Goal: Navigation & Orientation: Find specific page/section

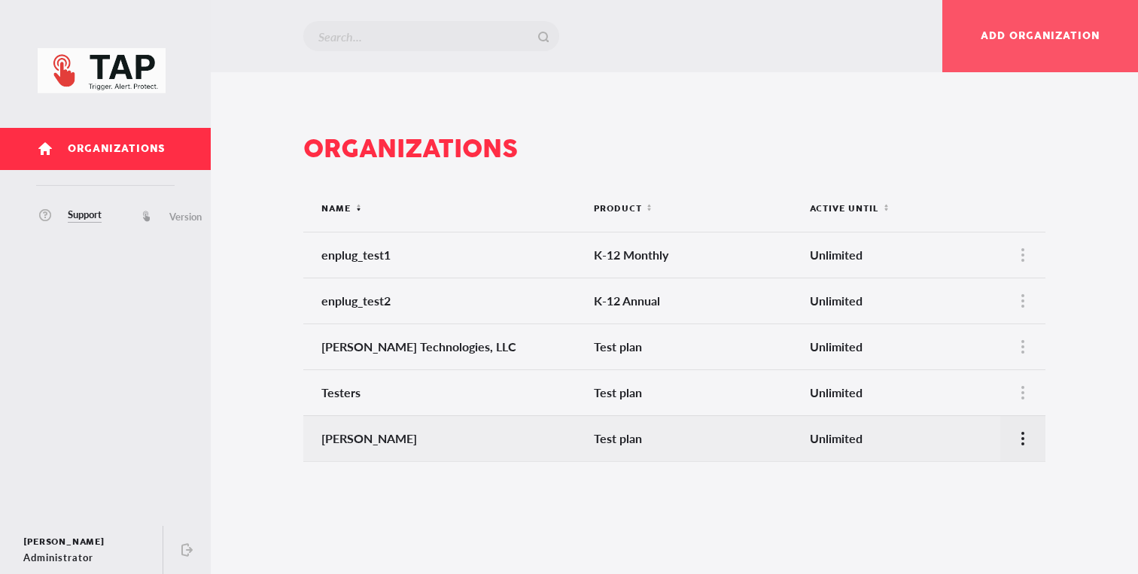
click at [1033, 439] on div at bounding box center [1022, 438] width 45 height 45
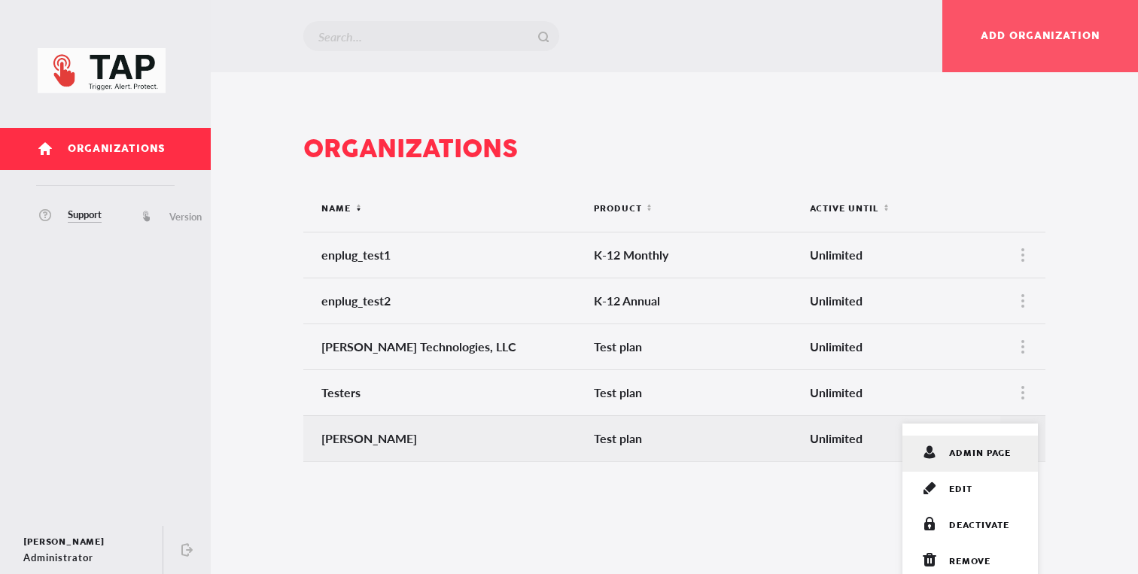
click at [983, 446] on span "admin page" at bounding box center [980, 453] width 62 height 15
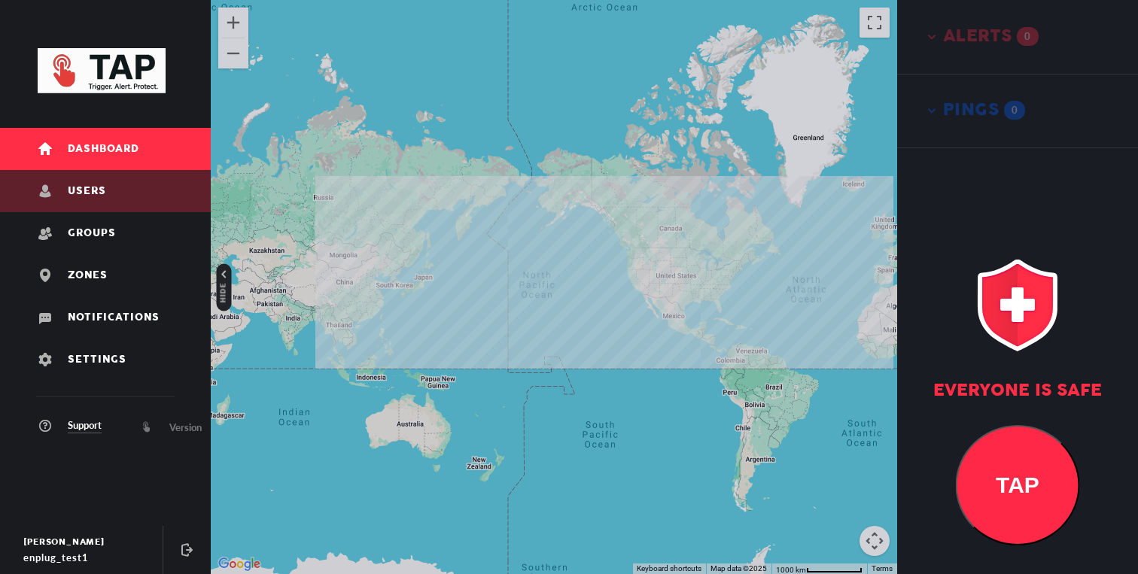
click at [117, 184] on link "Users" at bounding box center [105, 191] width 211 height 42
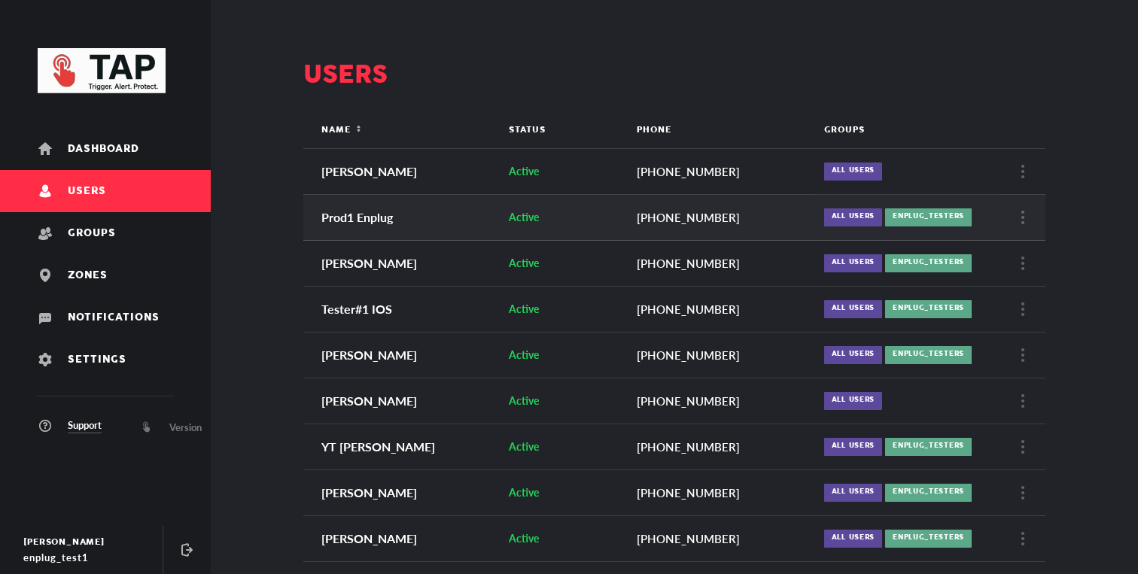
scroll to position [70, 0]
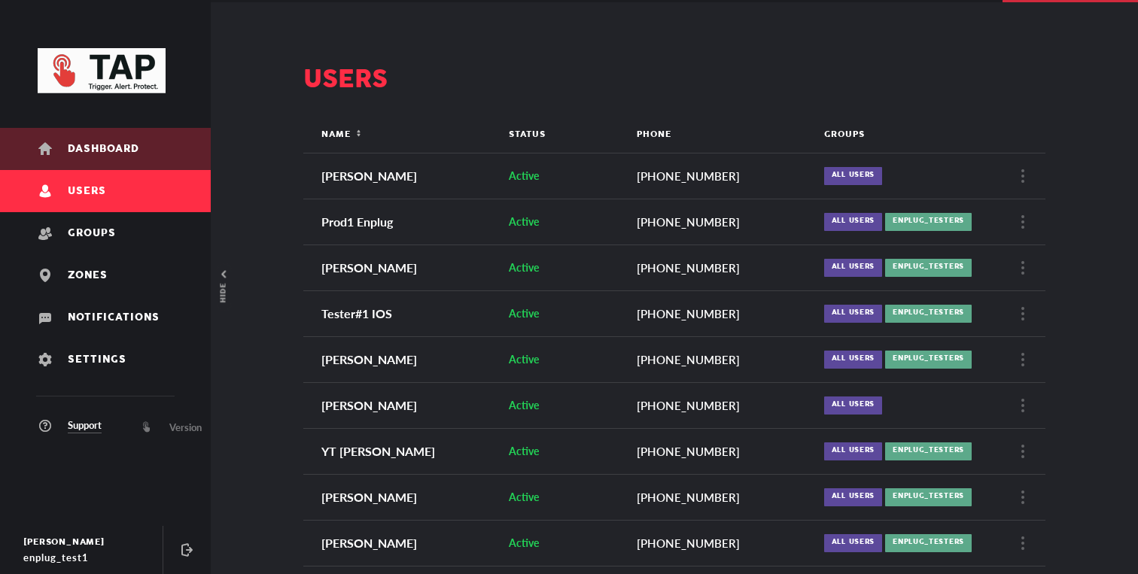
click at [128, 130] on link "Dashboard" at bounding box center [105, 149] width 211 height 42
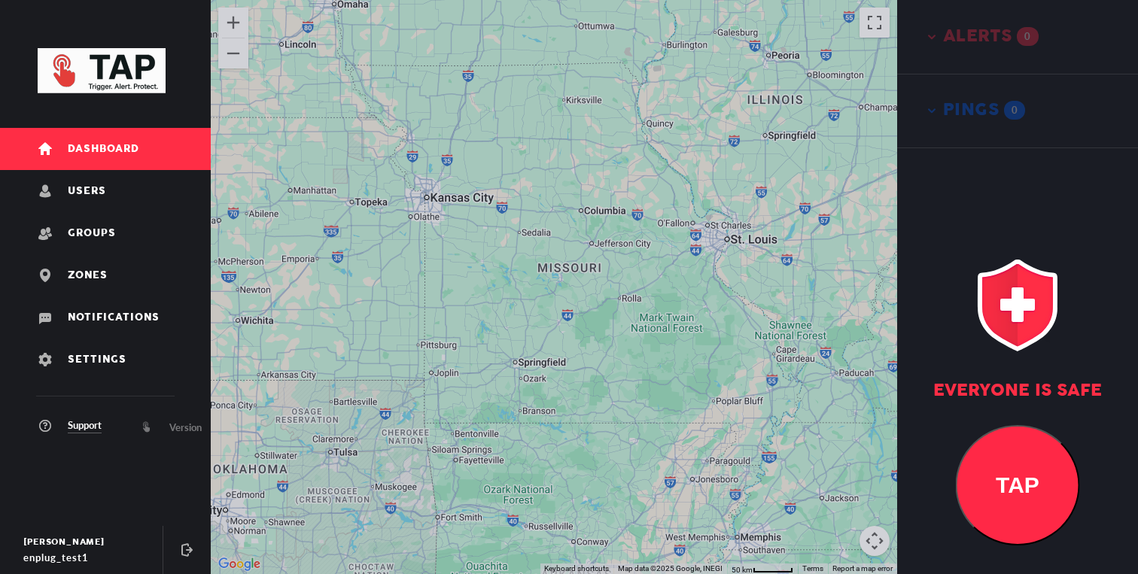
drag, startPoint x: 734, startPoint y: 303, endPoint x: 415, endPoint y: 305, distance: 319.2
click at [422, 303] on div at bounding box center [554, 287] width 686 height 574
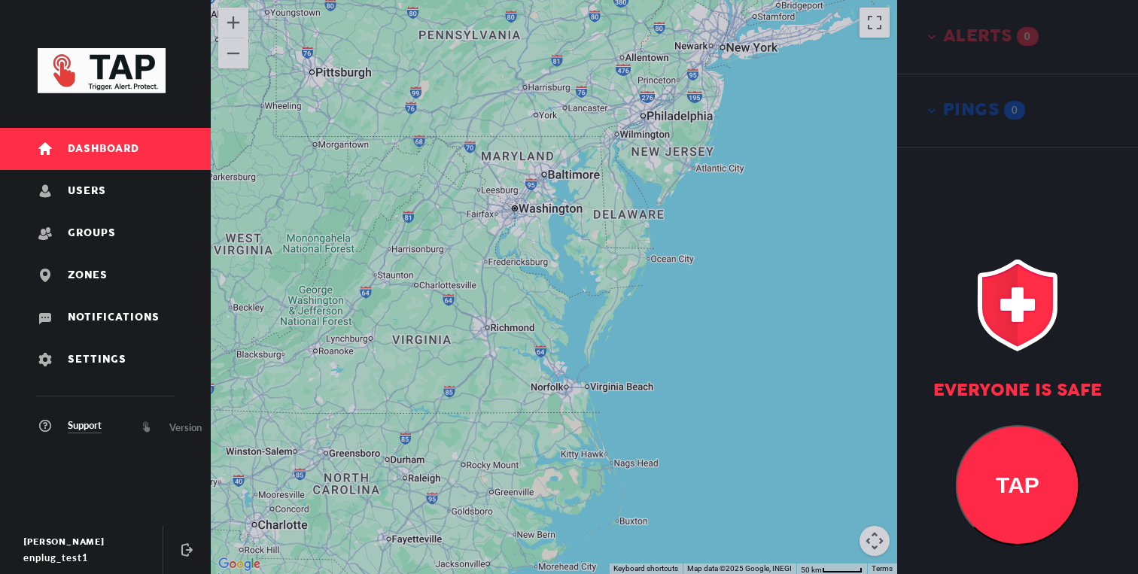
drag, startPoint x: 458, startPoint y: 316, endPoint x: 523, endPoint y: 306, distance: 66.3
click at [522, 306] on div at bounding box center [554, 287] width 686 height 574
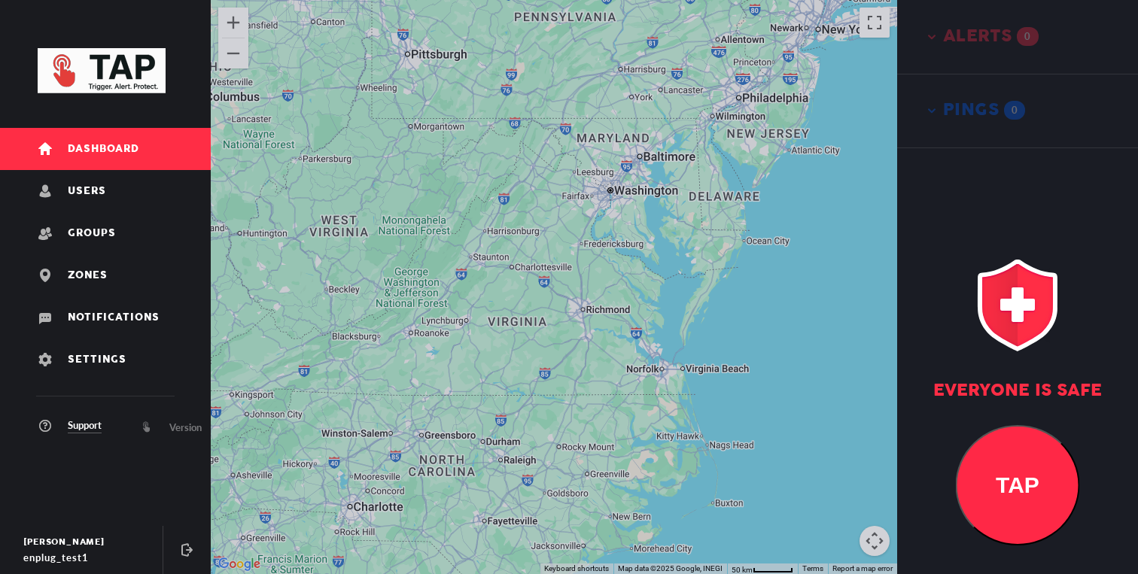
drag, startPoint x: 590, startPoint y: 306, endPoint x: 586, endPoint y: 336, distance: 30.4
click at [586, 332] on div at bounding box center [554, 287] width 686 height 574
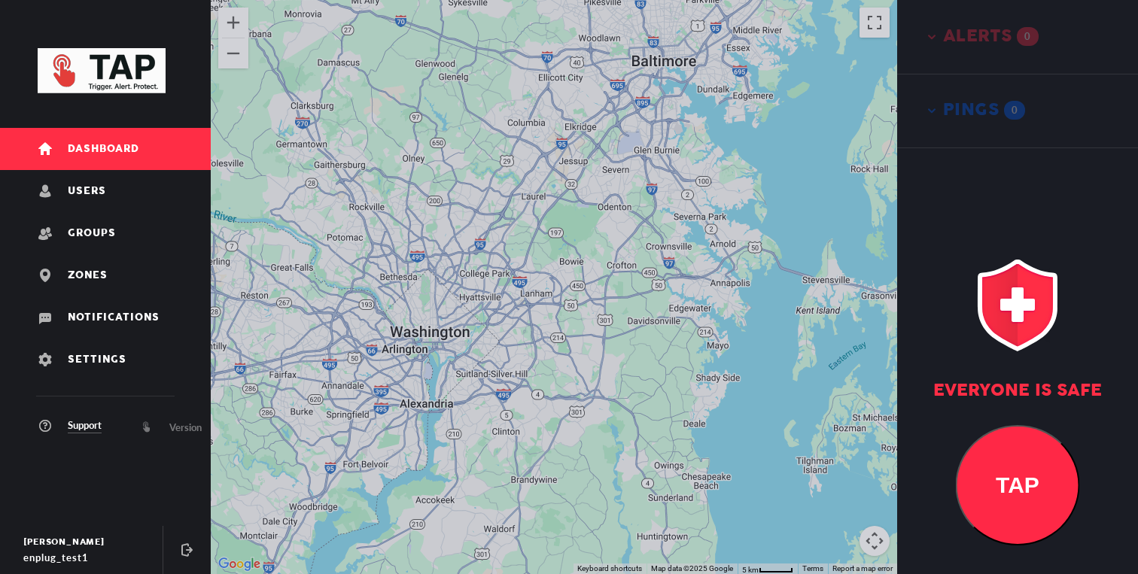
drag, startPoint x: 607, startPoint y: 274, endPoint x: 456, endPoint y: 298, distance: 152.5
click at [465, 297] on div at bounding box center [554, 287] width 686 height 574
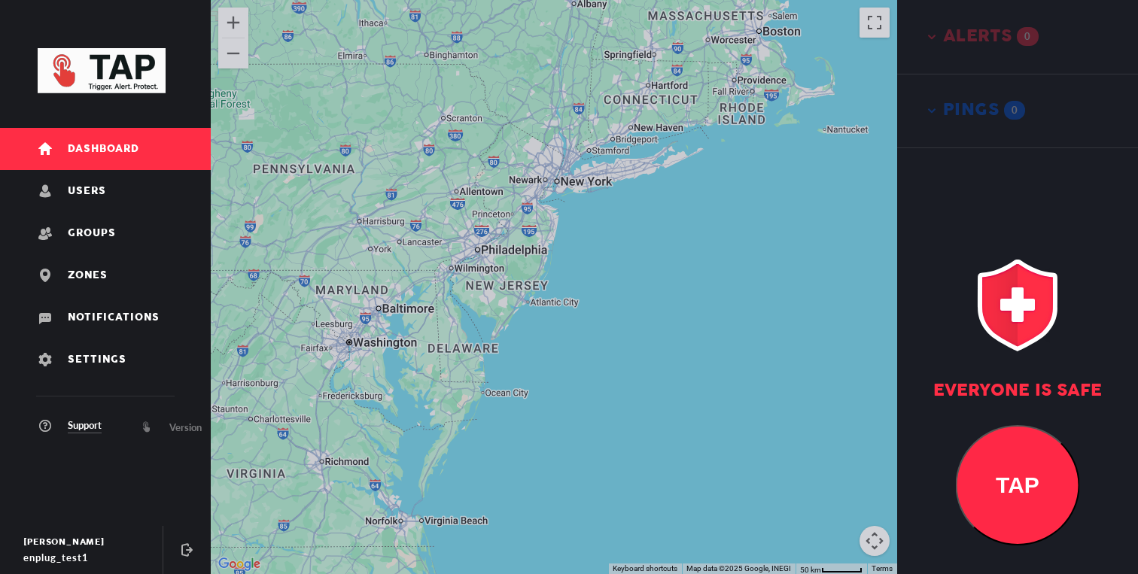
drag, startPoint x: 559, startPoint y: 282, endPoint x: 556, endPoint y: 330, distance: 49.0
click at [557, 316] on div at bounding box center [554, 287] width 686 height 574
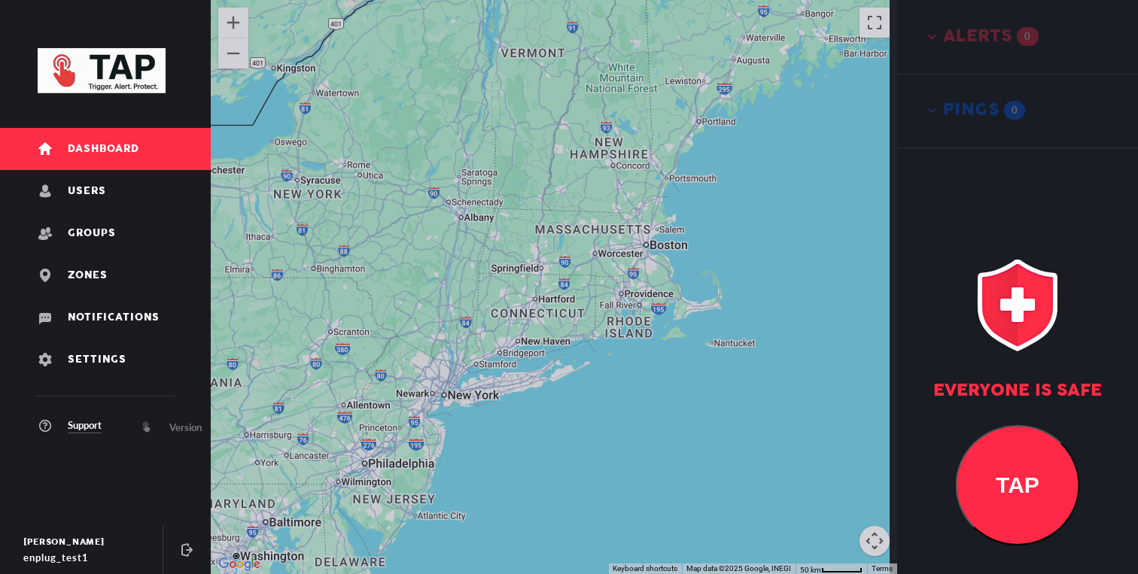
drag, startPoint x: 635, startPoint y: 203, endPoint x: 501, endPoint y: 342, distance: 192.7
click at [502, 342] on div at bounding box center [554, 287] width 686 height 574
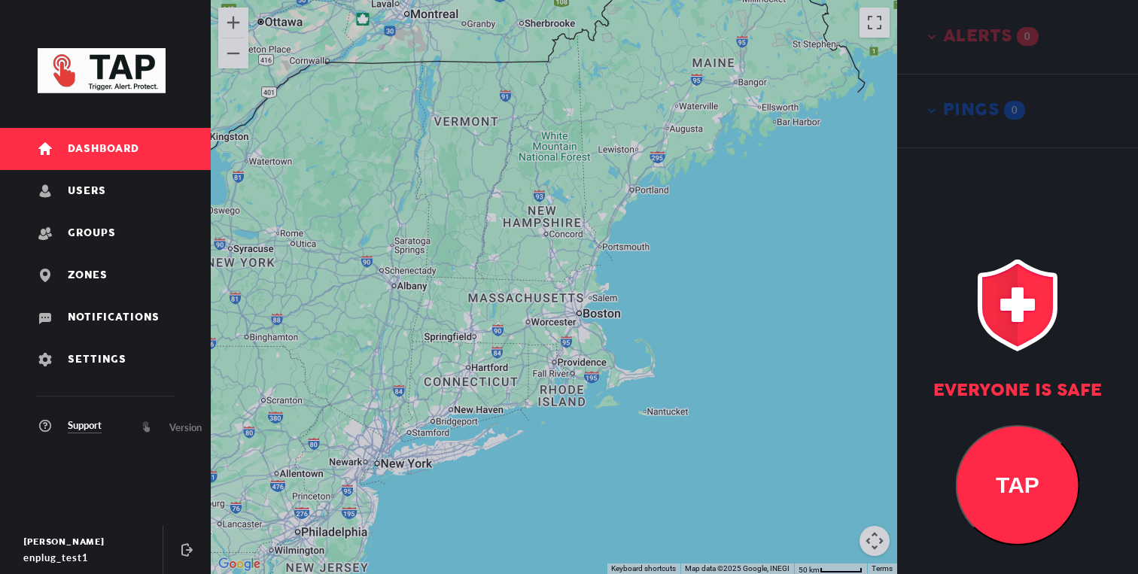
drag, startPoint x: 548, startPoint y: 312, endPoint x: 548, endPoint y: 400, distance: 88.8
click at [548, 397] on div at bounding box center [554, 287] width 686 height 574
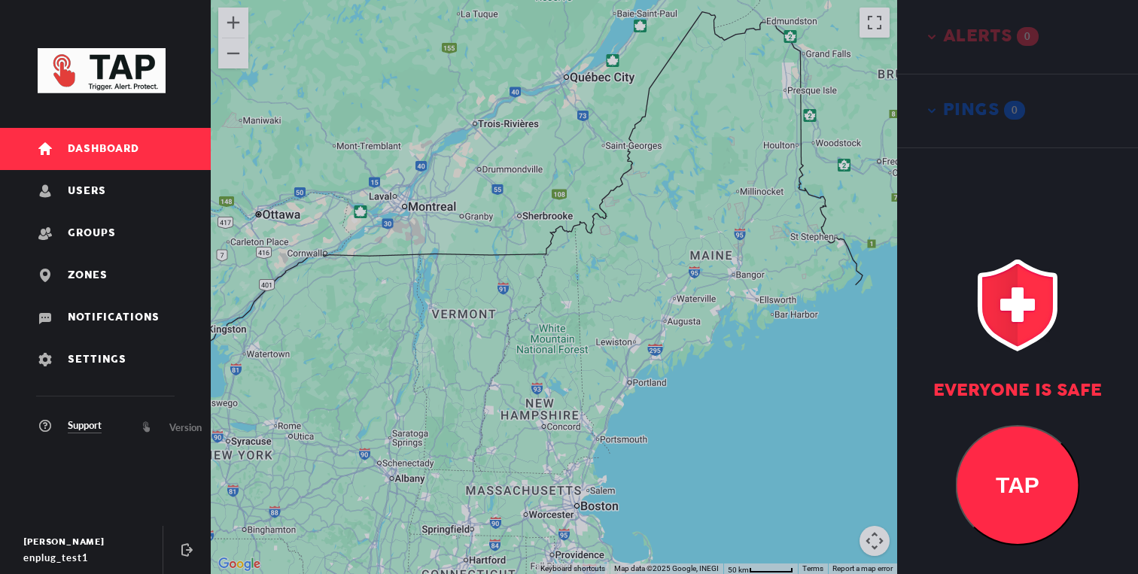
drag, startPoint x: 686, startPoint y: 339, endPoint x: 636, endPoint y: 369, distance: 58.1
click at [638, 367] on div at bounding box center [554, 287] width 686 height 574
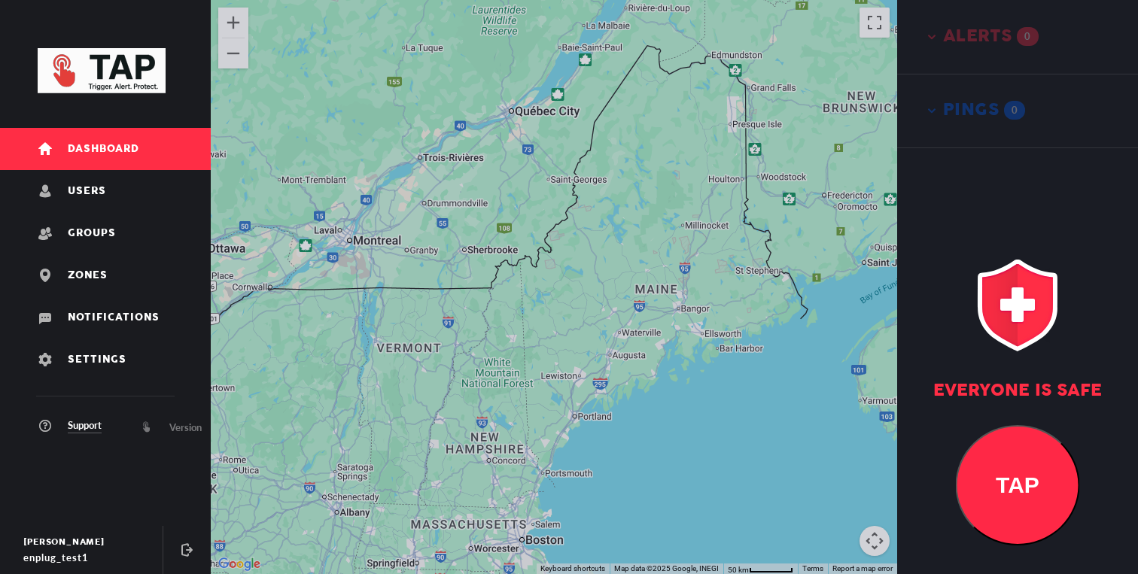
drag, startPoint x: 623, startPoint y: 381, endPoint x: 690, endPoint y: 311, distance: 96.9
click at [687, 312] on div at bounding box center [554, 287] width 686 height 574
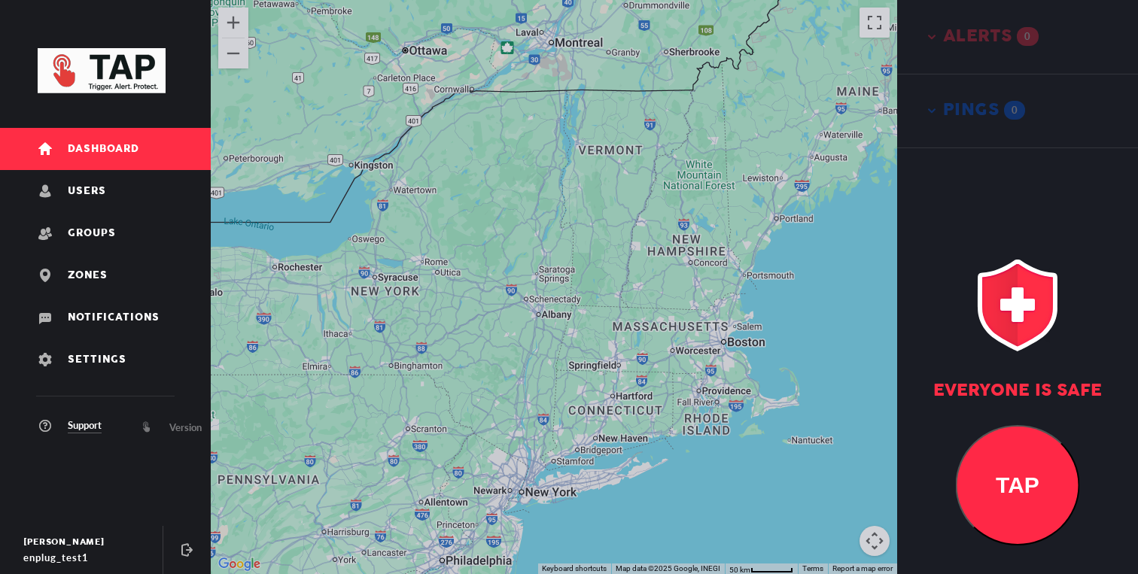
drag, startPoint x: 656, startPoint y: 339, endPoint x: 701, endPoint y: 300, distance: 59.7
click at [701, 300] on div at bounding box center [554, 287] width 686 height 574
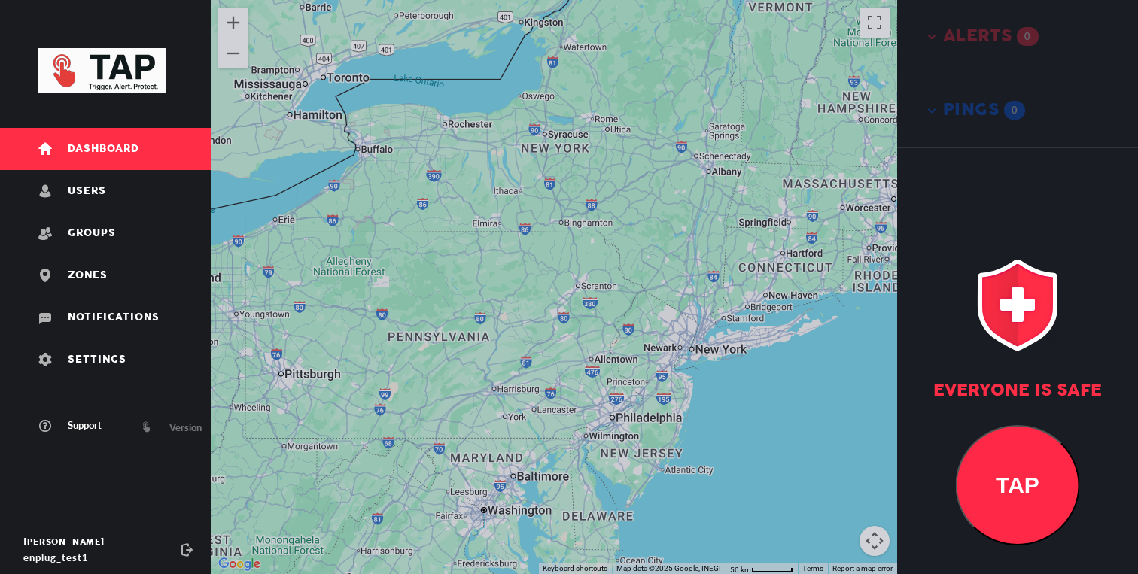
drag, startPoint x: 628, startPoint y: 394, endPoint x: 687, endPoint y: 261, distance: 145.9
click at [687, 261] on div at bounding box center [554, 287] width 686 height 574
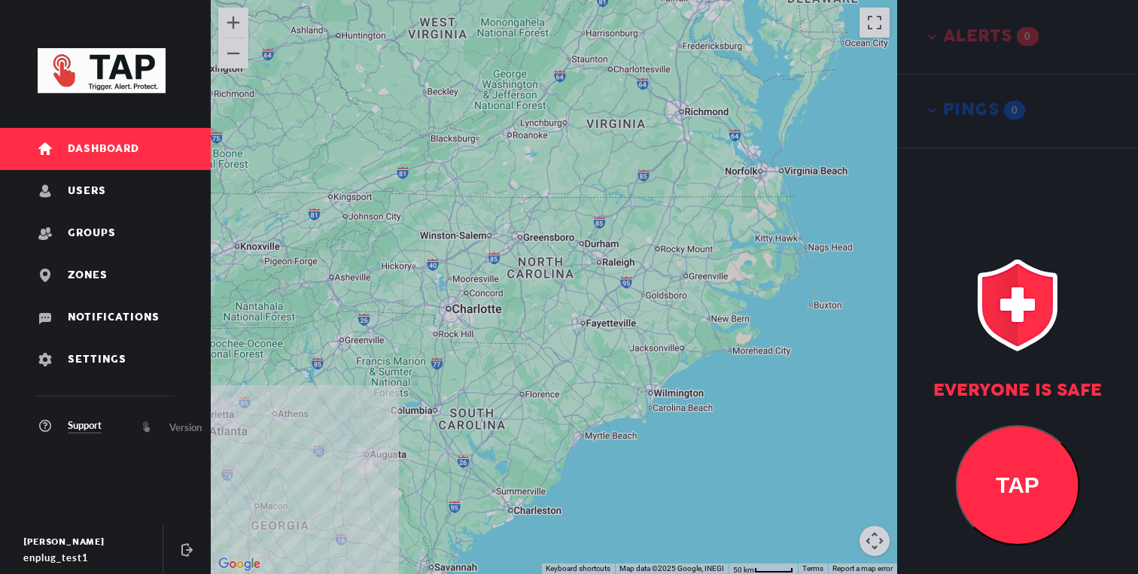
drag, startPoint x: 611, startPoint y: 330, endPoint x: 671, endPoint y: 308, distance: 63.6
click at [671, 308] on div at bounding box center [554, 287] width 686 height 574
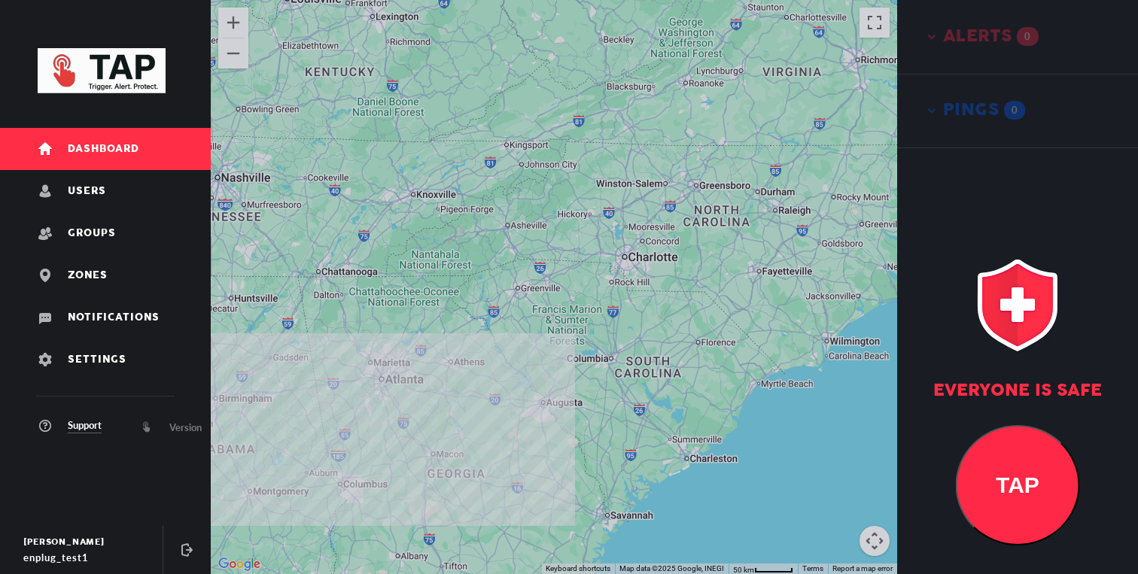
drag, startPoint x: 629, startPoint y: 342, endPoint x: 688, endPoint y: 342, distance: 58.7
click at [688, 342] on div at bounding box center [554, 287] width 686 height 574
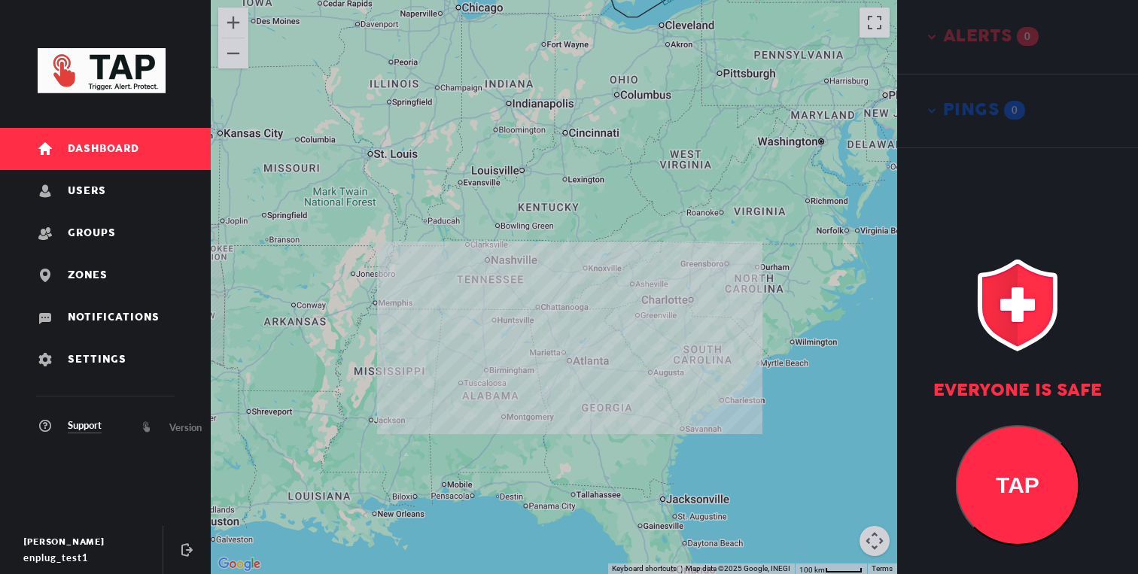
drag, startPoint x: 647, startPoint y: 378, endPoint x: 682, endPoint y: 379, distance: 34.6
click at [676, 379] on div at bounding box center [554, 287] width 686 height 574
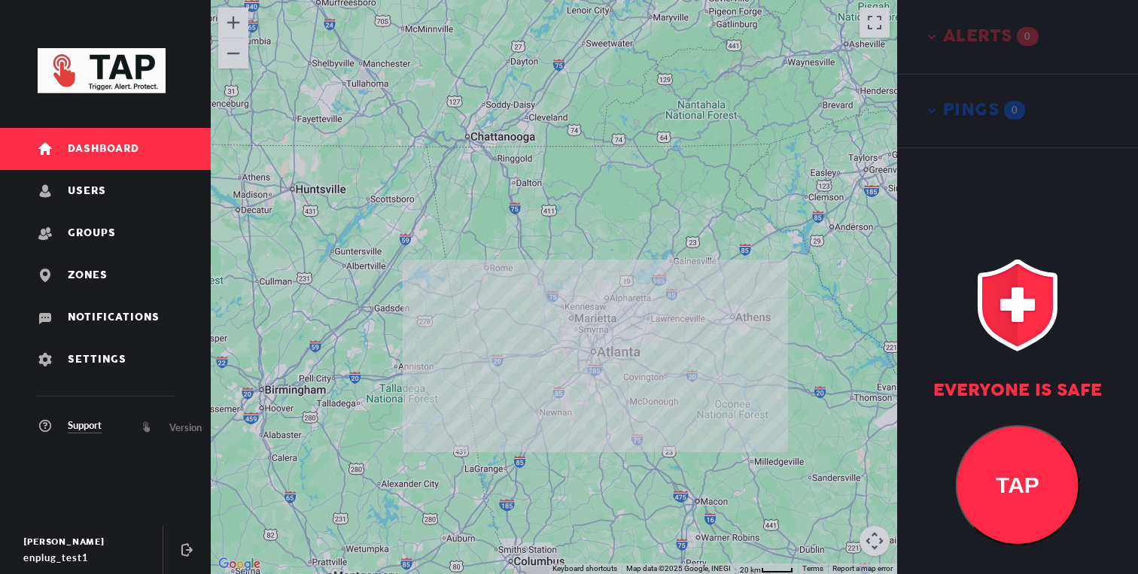
drag, startPoint x: 661, startPoint y: 368, endPoint x: 683, endPoint y: 368, distance: 21.8
click at [682, 368] on div at bounding box center [554, 287] width 686 height 574
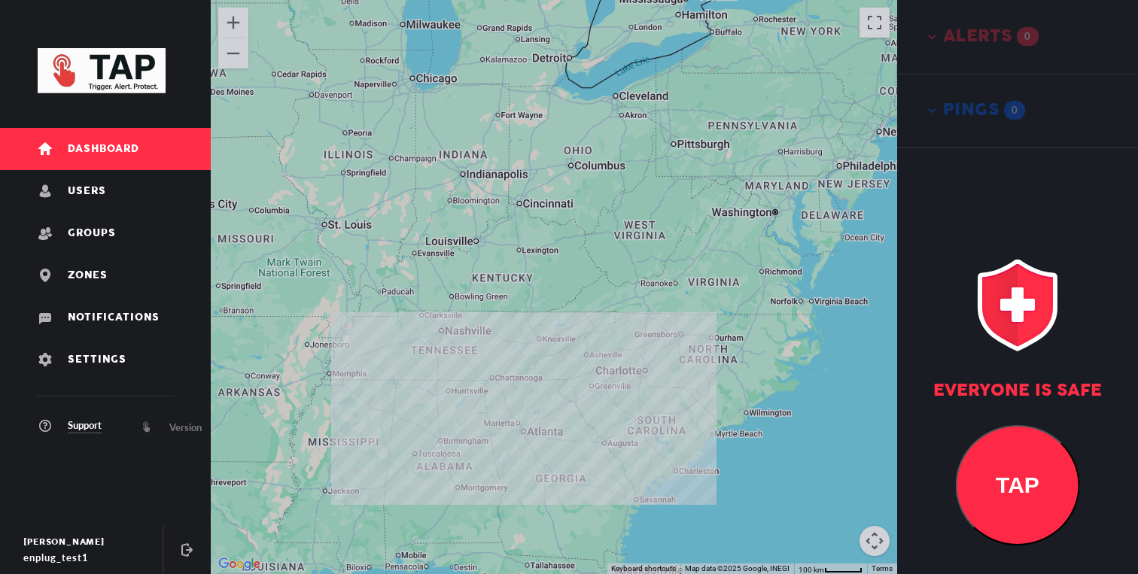
drag, startPoint x: 601, startPoint y: 373, endPoint x: 551, endPoint y: 379, distance: 50.8
click at [552, 379] on div at bounding box center [554, 287] width 686 height 574
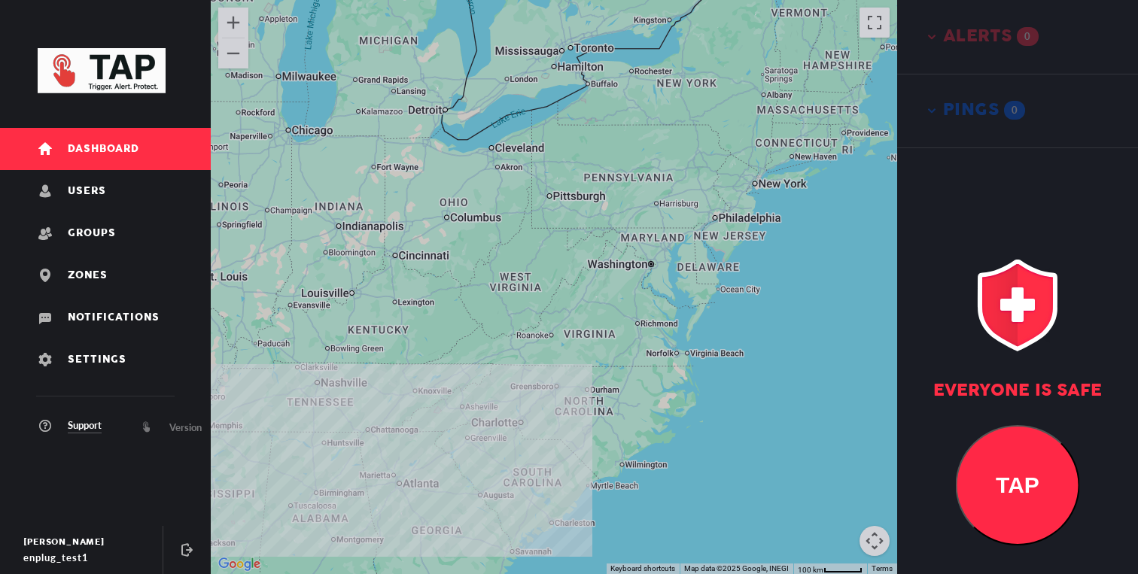
drag, startPoint x: 561, startPoint y: 373, endPoint x: 590, endPoint y: 446, distance: 79.4
click at [590, 443] on div at bounding box center [554, 287] width 686 height 574
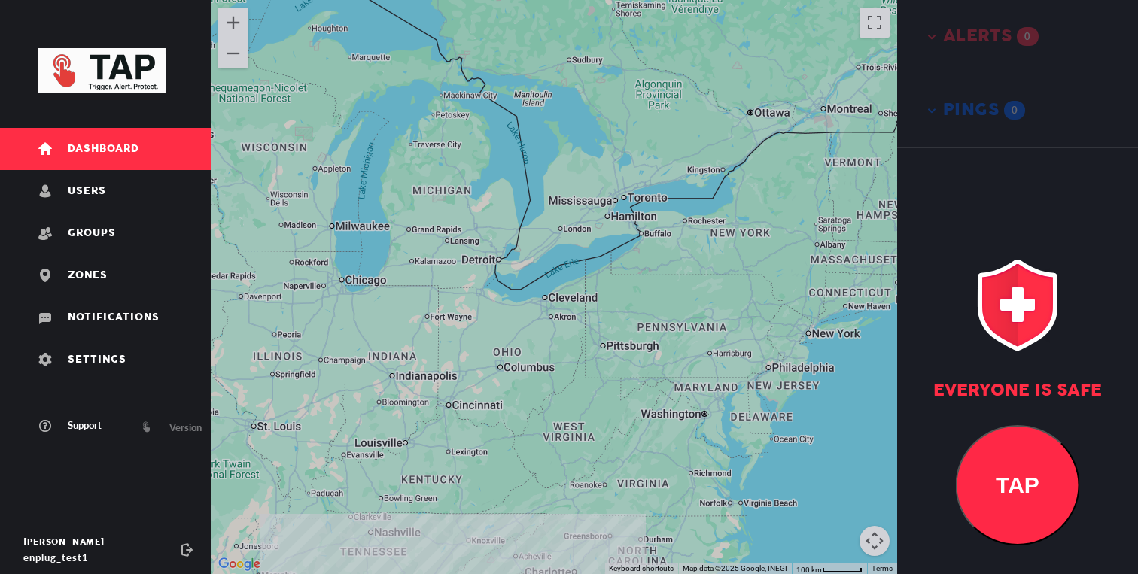
drag, startPoint x: 571, startPoint y: 446, endPoint x: 582, endPoint y: 406, distance: 42.2
click at [582, 406] on div at bounding box center [554, 287] width 686 height 574
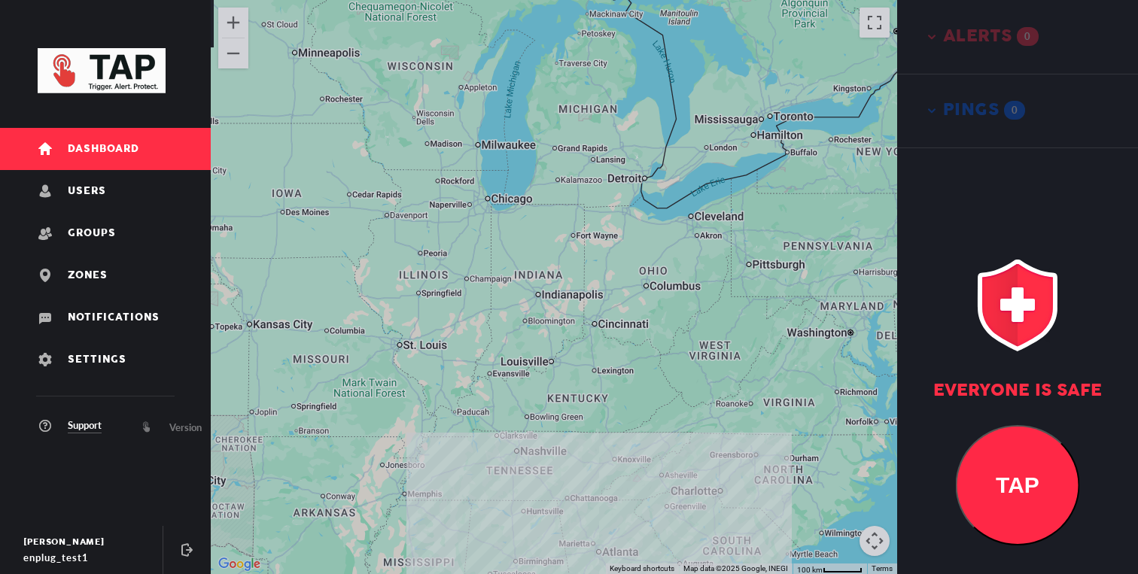
drag, startPoint x: 554, startPoint y: 406, endPoint x: 679, endPoint y: 403, distance: 125.0
click at [679, 403] on div at bounding box center [554, 287] width 686 height 574
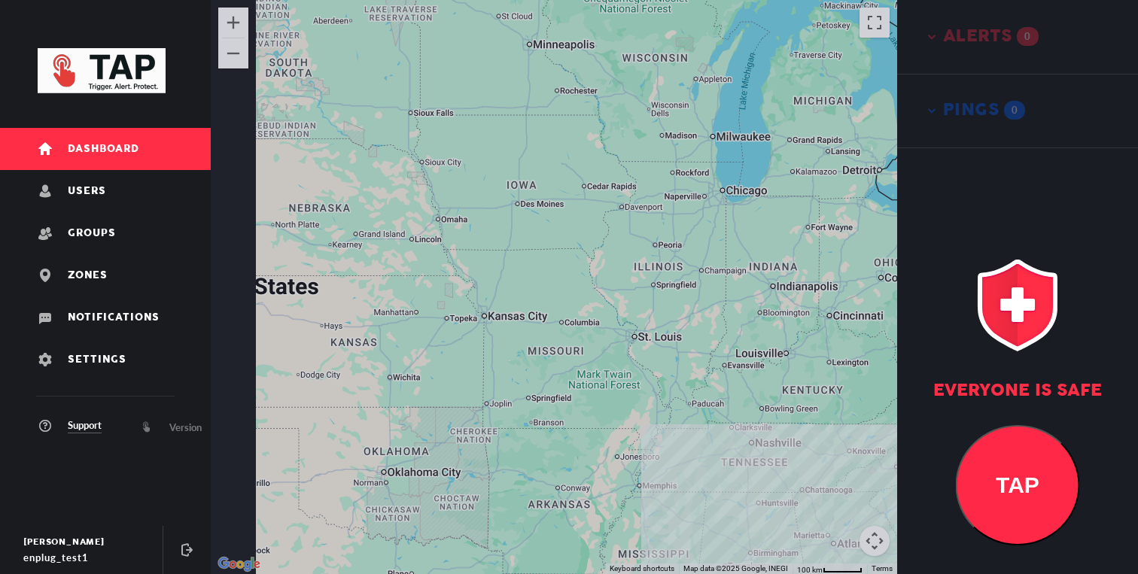
drag, startPoint x: 644, startPoint y: 427, endPoint x: 683, endPoint y: 425, distance: 40.0
click at [680, 425] on div at bounding box center [554, 287] width 686 height 574
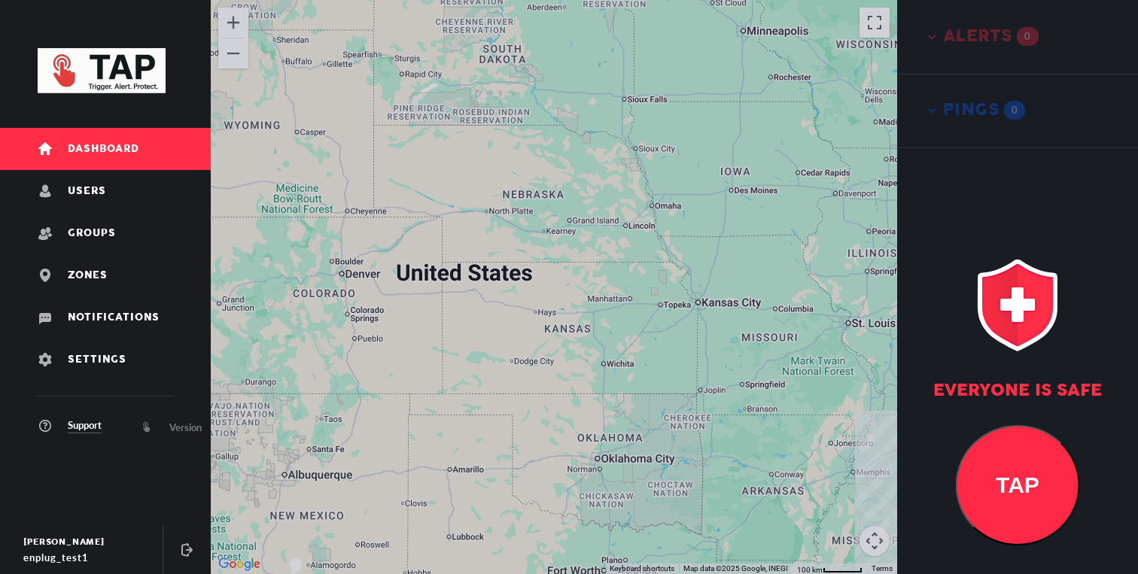
drag, startPoint x: 624, startPoint y: 408, endPoint x: 680, endPoint y: 408, distance: 56.5
click at [664, 408] on div at bounding box center [554, 287] width 686 height 574
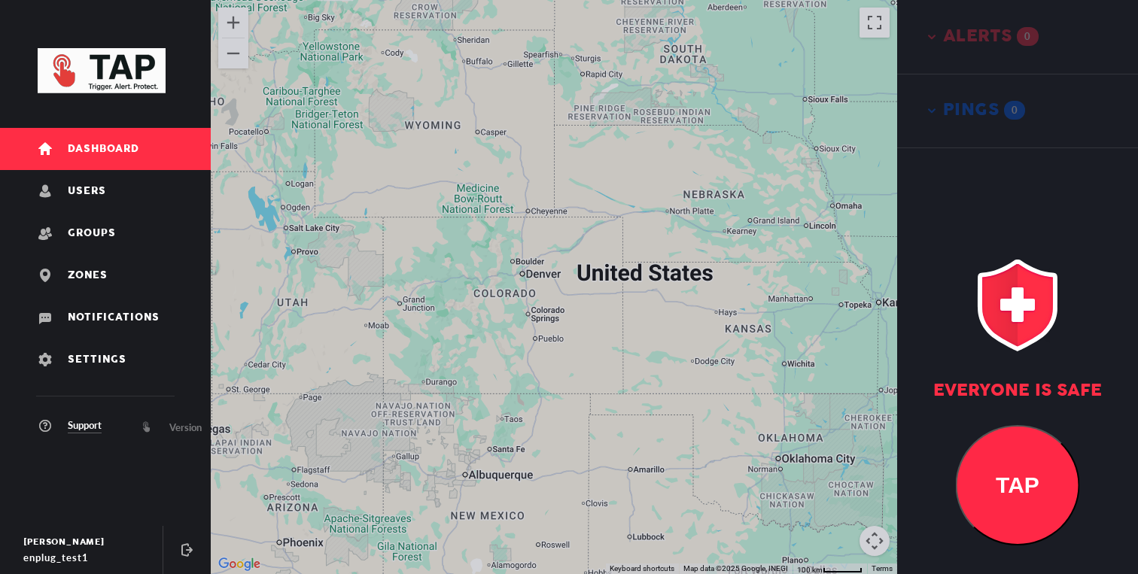
drag, startPoint x: 583, startPoint y: 389, endPoint x: 681, endPoint y: 389, distance: 97.9
click at [681, 389] on div at bounding box center [554, 287] width 686 height 574
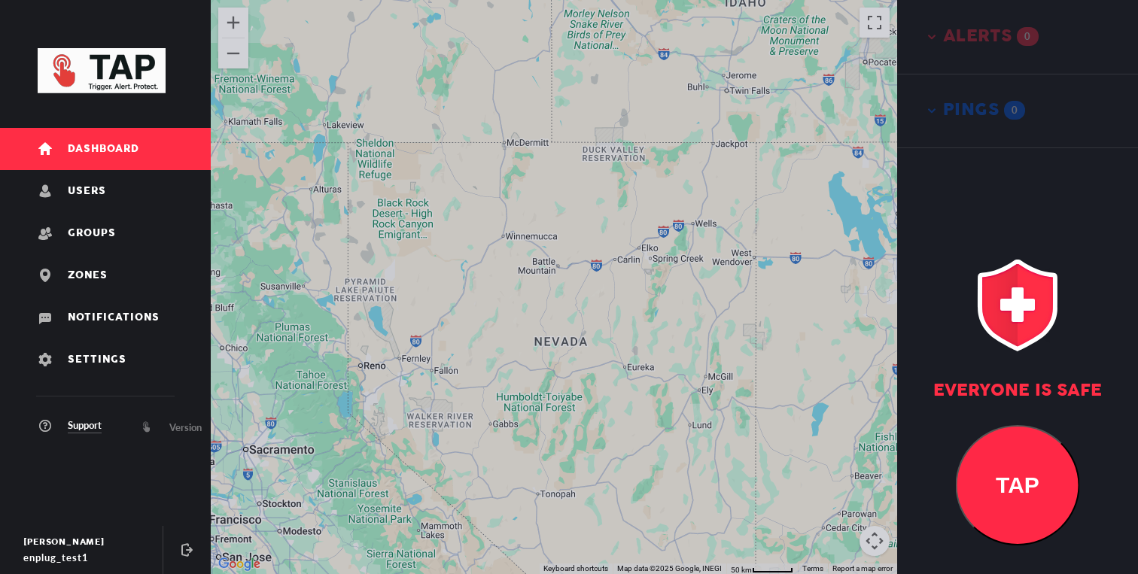
drag, startPoint x: 614, startPoint y: 381, endPoint x: 636, endPoint y: 356, distance: 33.1
click at [630, 364] on div at bounding box center [554, 287] width 686 height 574
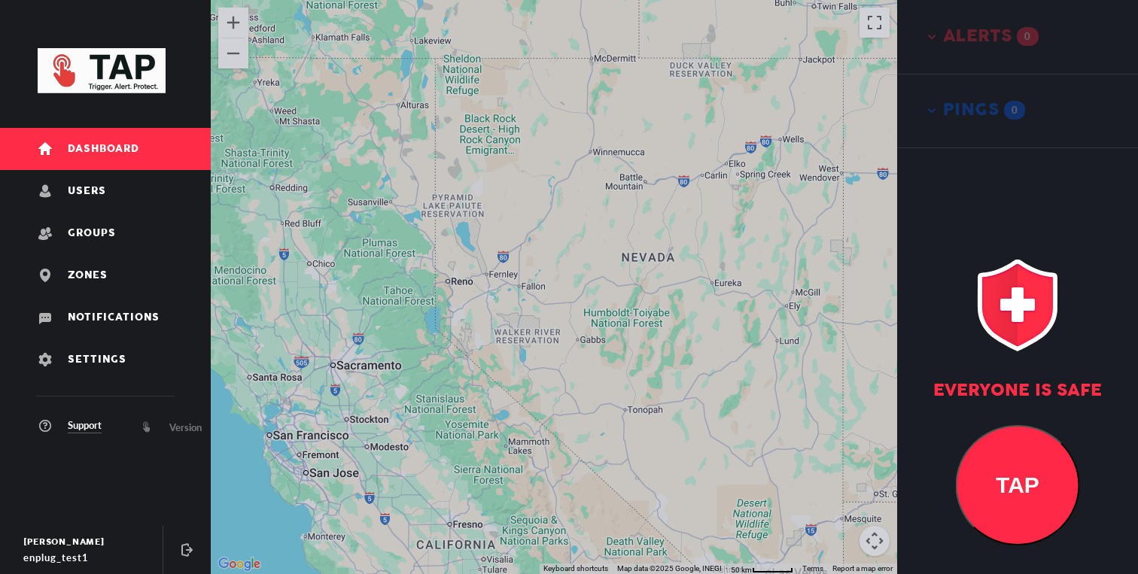
drag, startPoint x: 649, startPoint y: 393, endPoint x: 702, endPoint y: 385, distance: 53.3
click at [682, 387] on div at bounding box center [554, 287] width 686 height 574
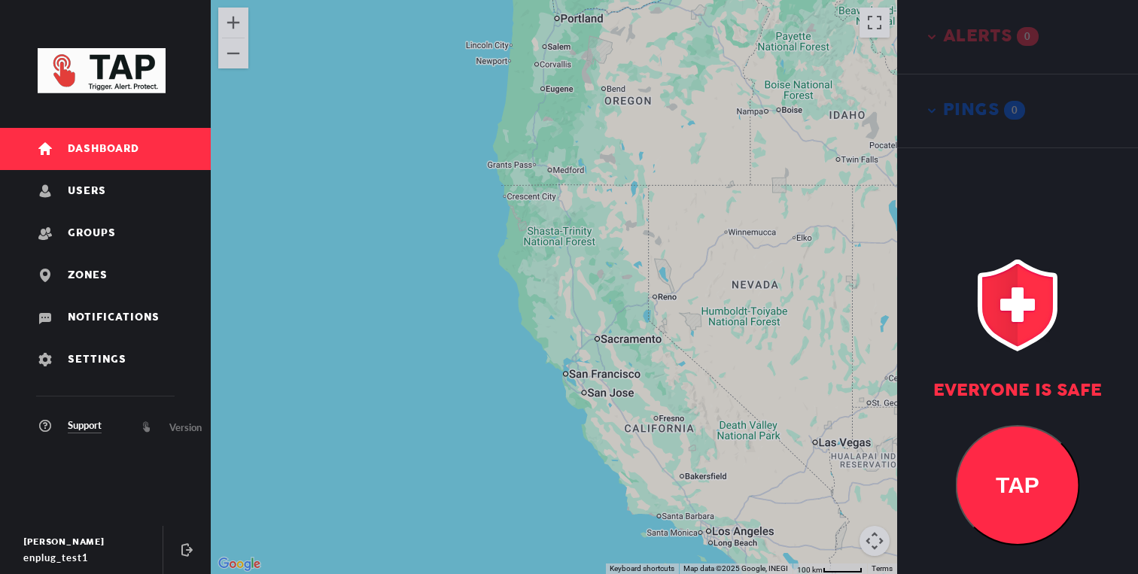
drag, startPoint x: 713, startPoint y: 349, endPoint x: 674, endPoint y: 349, distance: 39.1
click at [674, 349] on div at bounding box center [554, 287] width 686 height 574
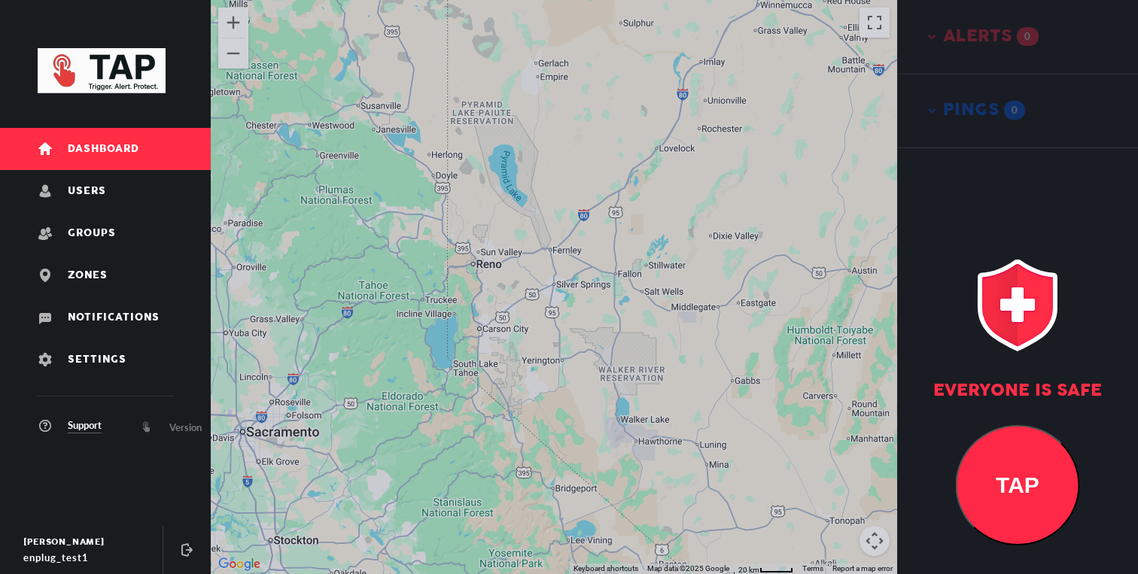
drag, startPoint x: 671, startPoint y: 292, endPoint x: 647, endPoint y: 328, distance: 43.8
click at [662, 308] on div at bounding box center [554, 287] width 686 height 574
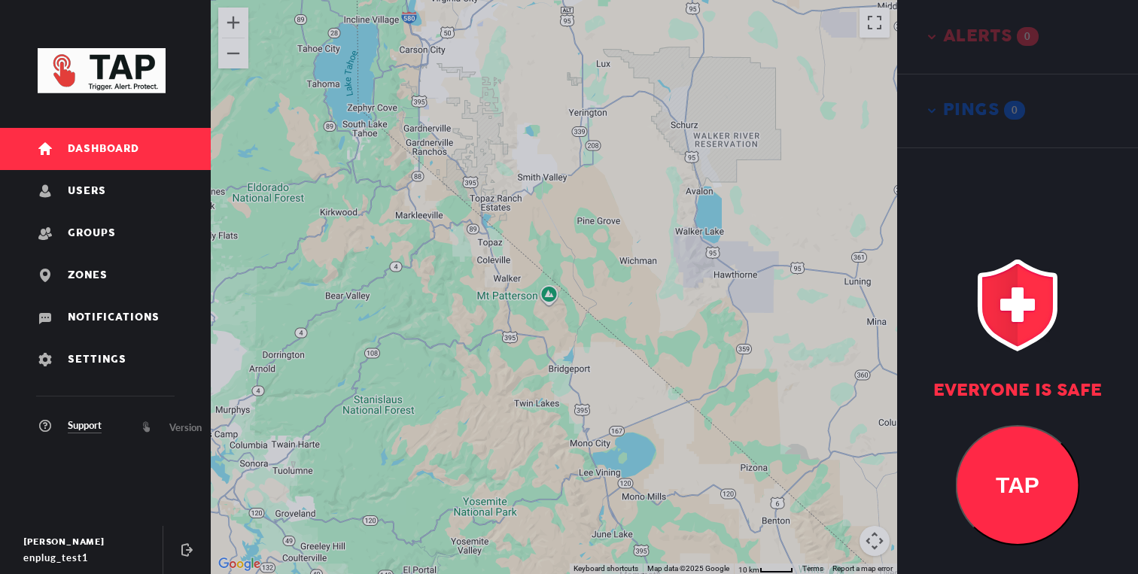
drag, startPoint x: 645, startPoint y: 323, endPoint x: 645, endPoint y: 447, distance: 124.2
click at [645, 437] on div at bounding box center [554, 287] width 686 height 574
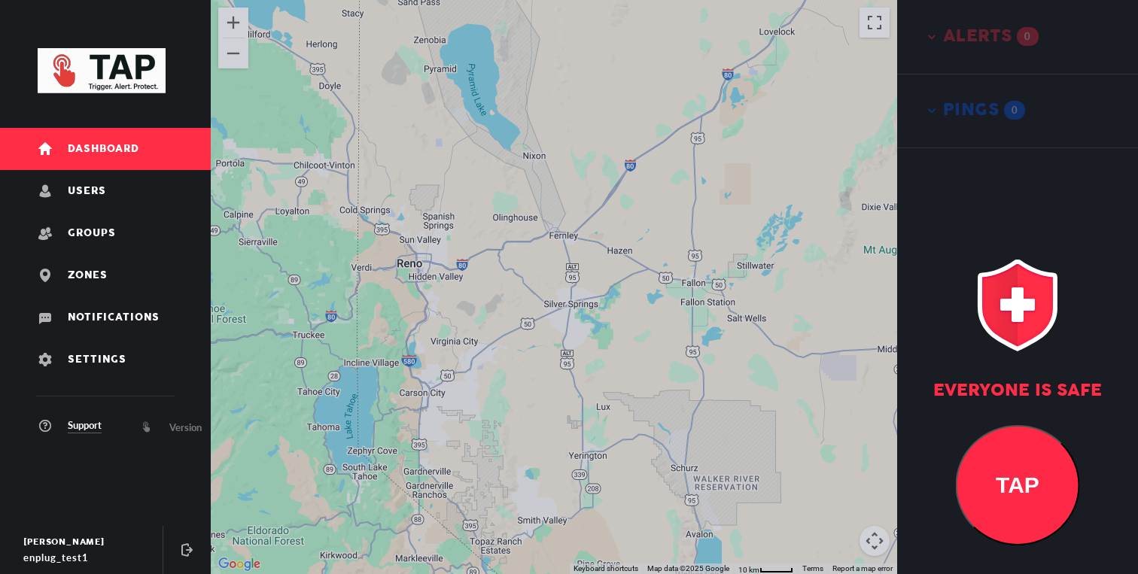
drag, startPoint x: 589, startPoint y: 445, endPoint x: 677, endPoint y: 367, distance: 117.3
click at [677, 367] on div at bounding box center [554, 287] width 686 height 574
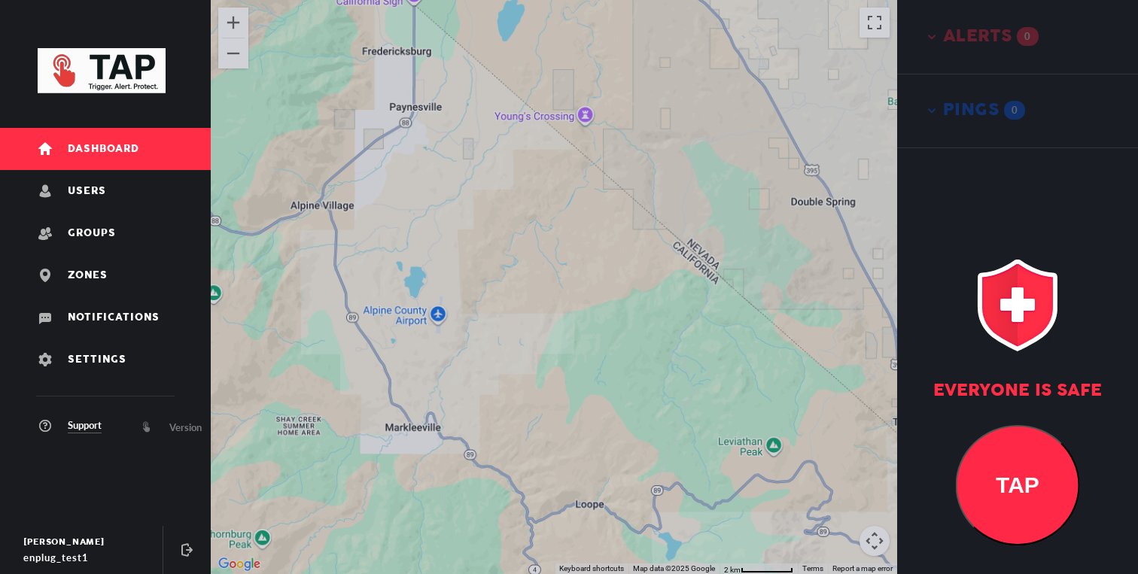
drag, startPoint x: 720, startPoint y: 288, endPoint x: 598, endPoint y: 377, distance: 150.7
click at [598, 377] on div at bounding box center [554, 287] width 686 height 574
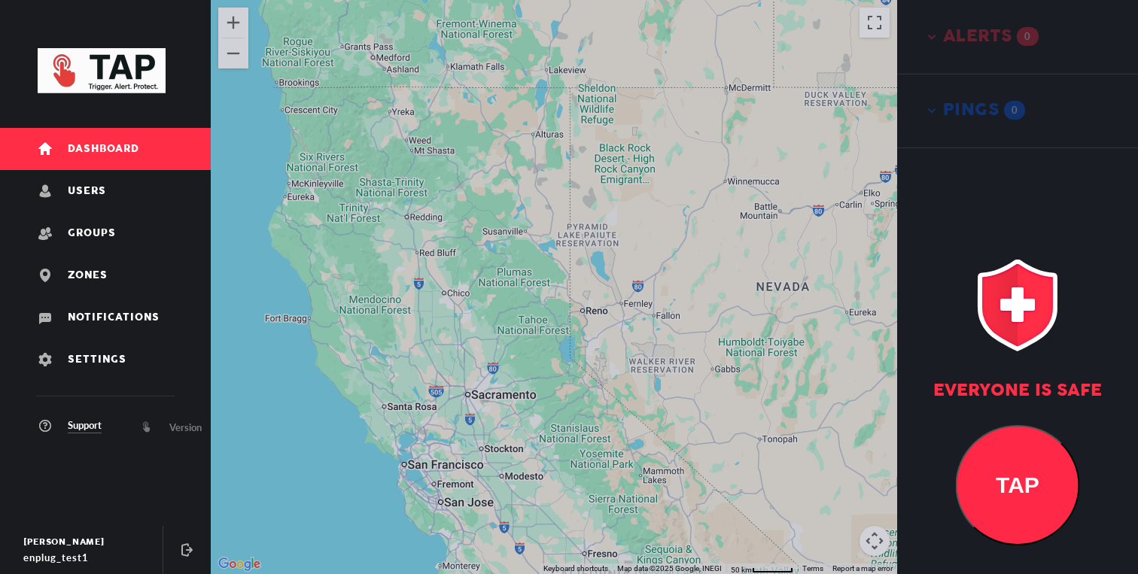
drag, startPoint x: 686, startPoint y: 385, endPoint x: 608, endPoint y: 392, distance: 78.6
click at [613, 391] on div at bounding box center [554, 287] width 686 height 574
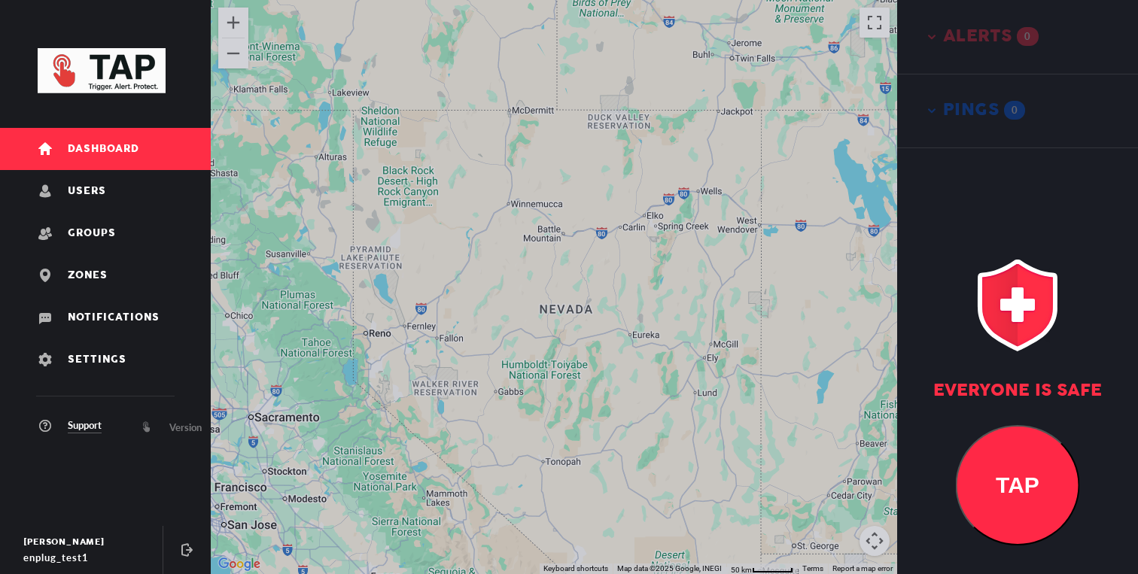
drag, startPoint x: 586, startPoint y: 392, endPoint x: 616, endPoint y: 392, distance: 30.1
click at [615, 392] on div at bounding box center [554, 287] width 686 height 574
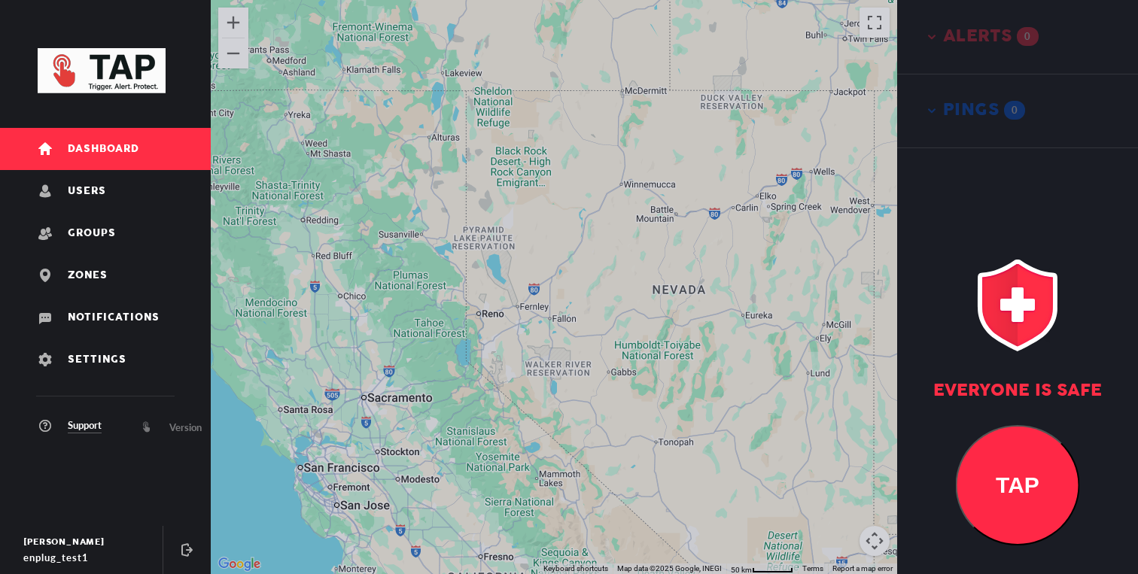
drag, startPoint x: 580, startPoint y: 409, endPoint x: 663, endPoint y: 385, distance: 87.0
click at [662, 385] on div at bounding box center [554, 287] width 686 height 574
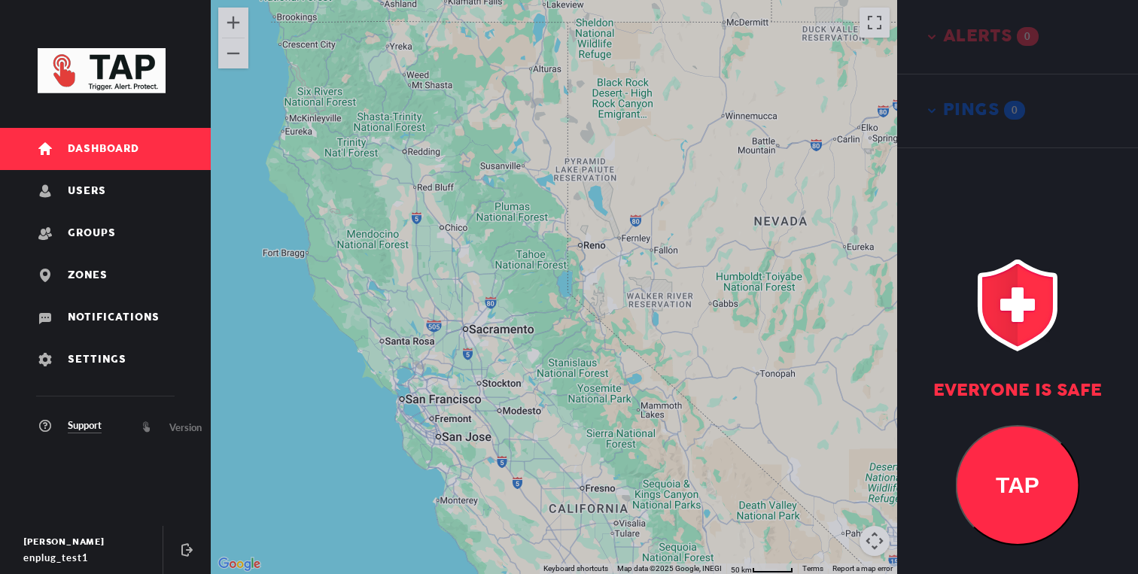
drag, startPoint x: 644, startPoint y: 391, endPoint x: 644, endPoint y: 306, distance: 85.1
click at [644, 321] on div at bounding box center [554, 287] width 686 height 574
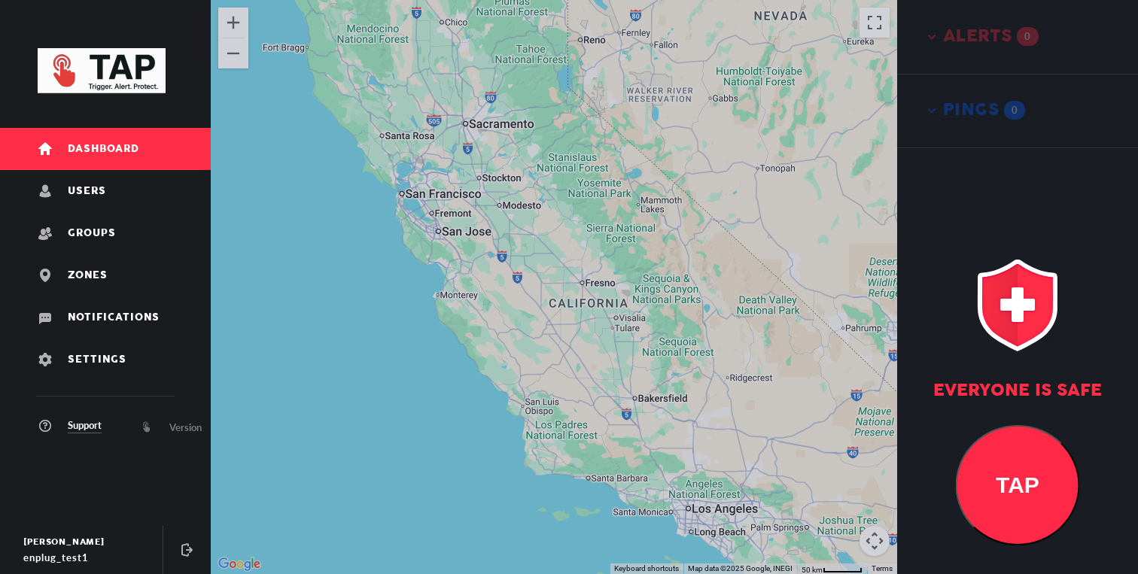
drag, startPoint x: 674, startPoint y: 411, endPoint x: 565, endPoint y: 356, distance: 121.5
click at [597, 376] on div at bounding box center [554, 287] width 686 height 574
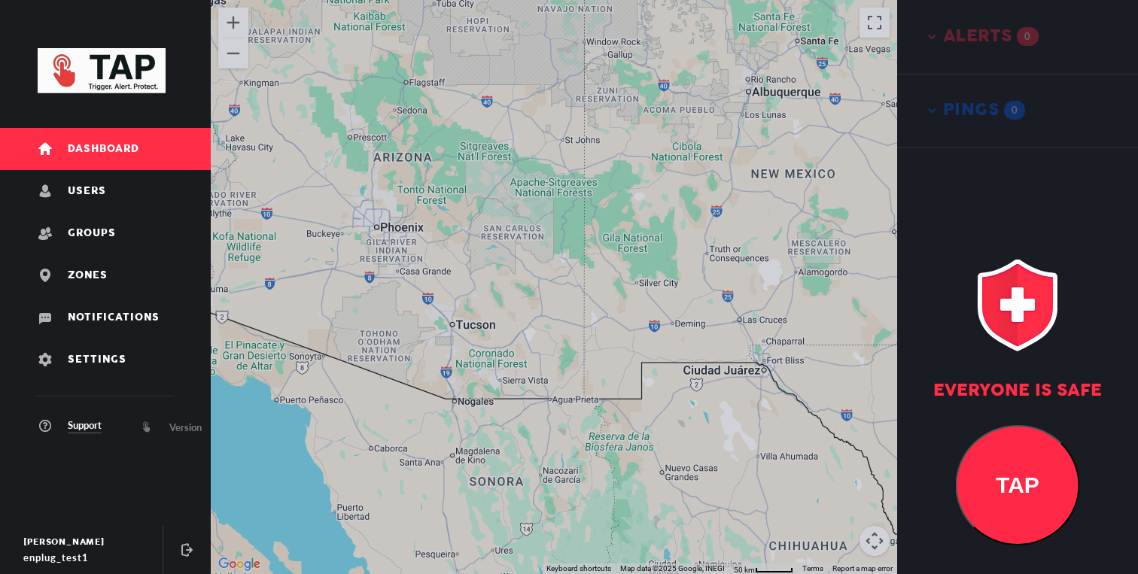
drag
click at [699, 373] on div at bounding box center [554, 287] width 686 height 574
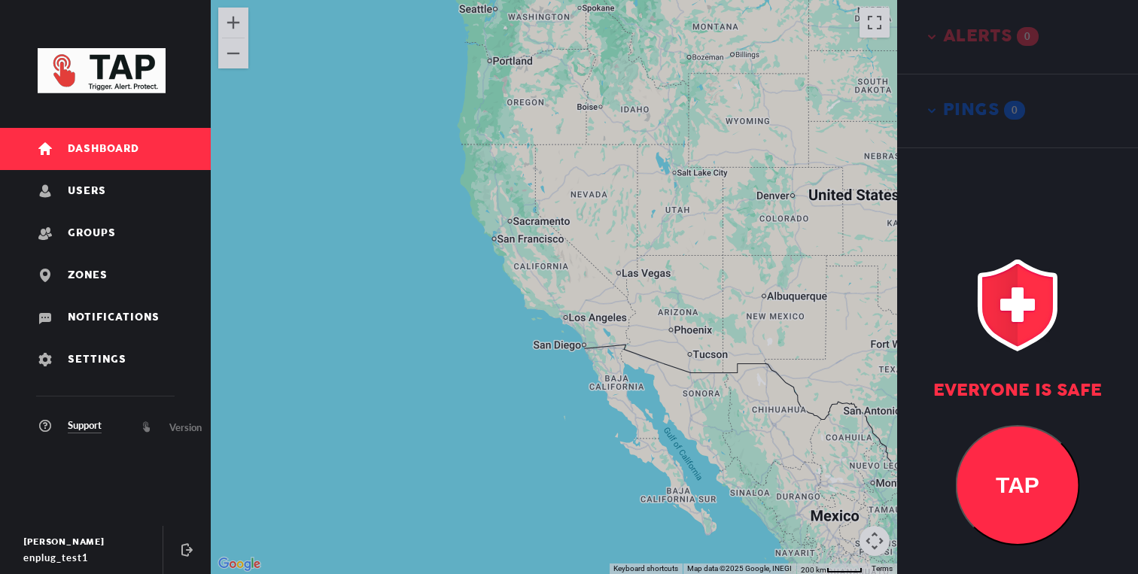
click at [668, 339] on div at bounding box center [554, 287] width 686 height 574
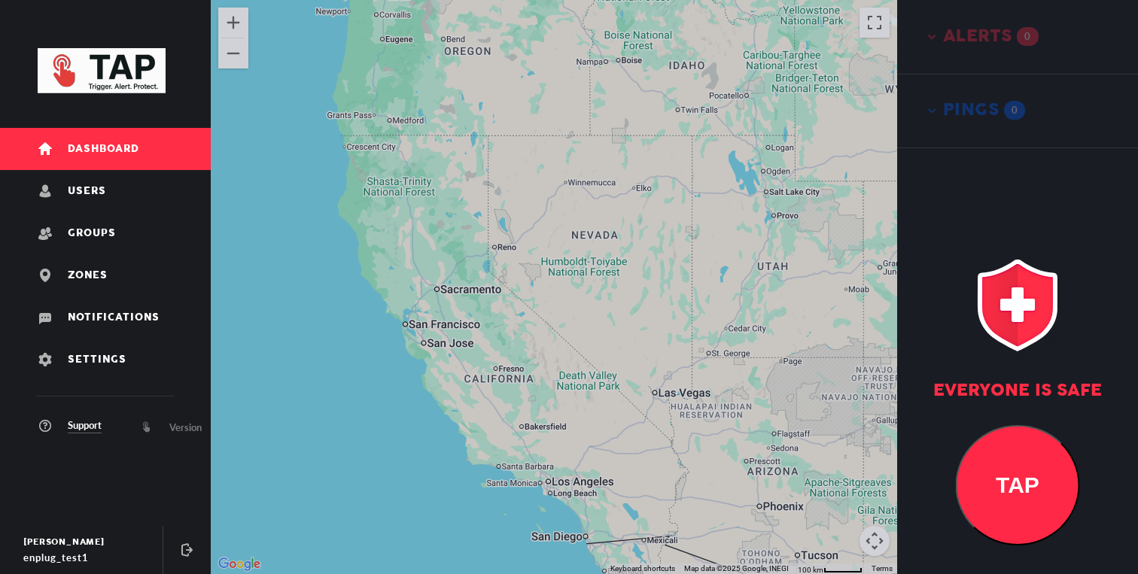
click at [671, 330] on div at bounding box center [554, 287] width 686 height 574
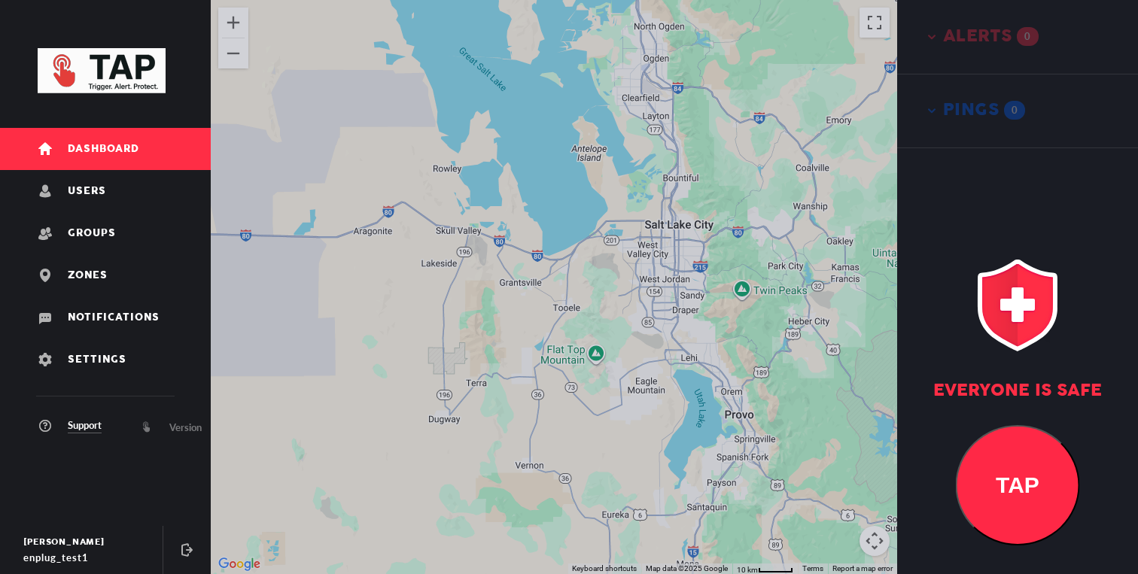
click at [686, 262] on div at bounding box center [554, 287] width 686 height 574
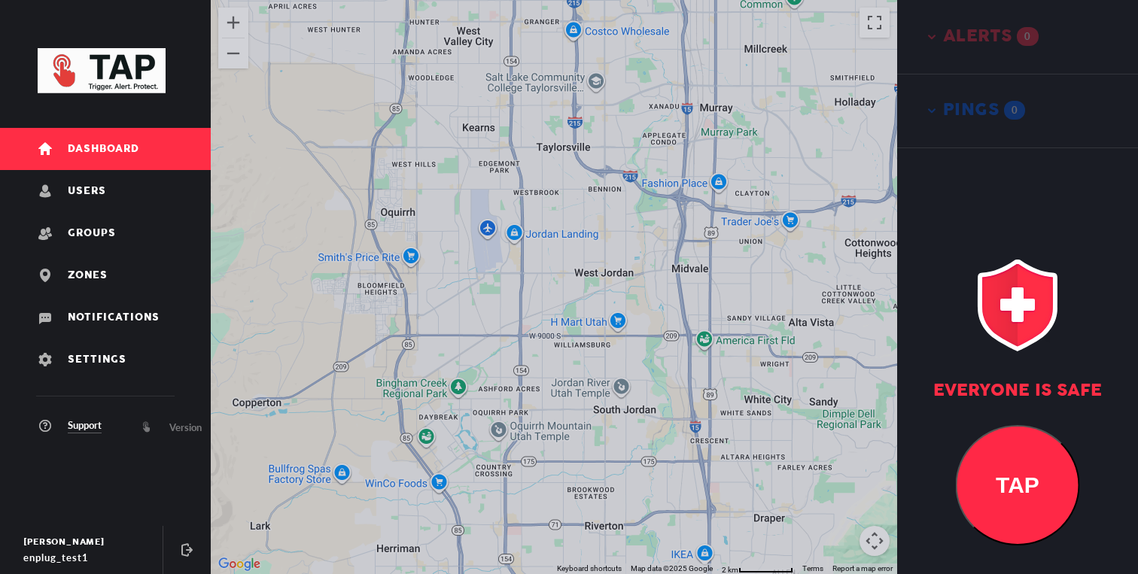
click at [677, 391] on div at bounding box center [554, 287] width 686 height 574
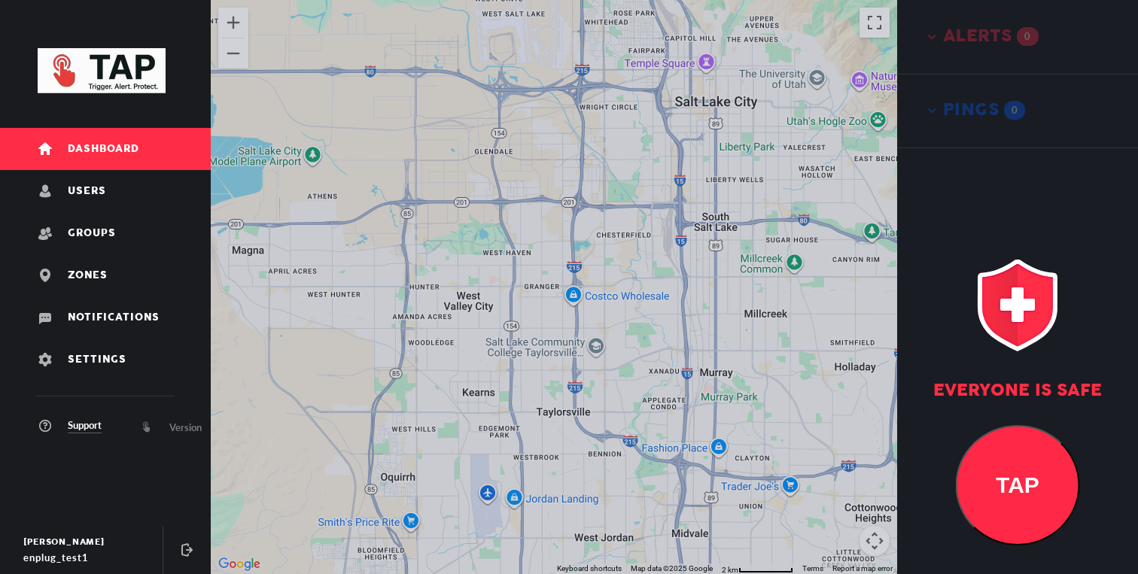
click at [619, 464] on div at bounding box center [554, 287] width 686 height 574
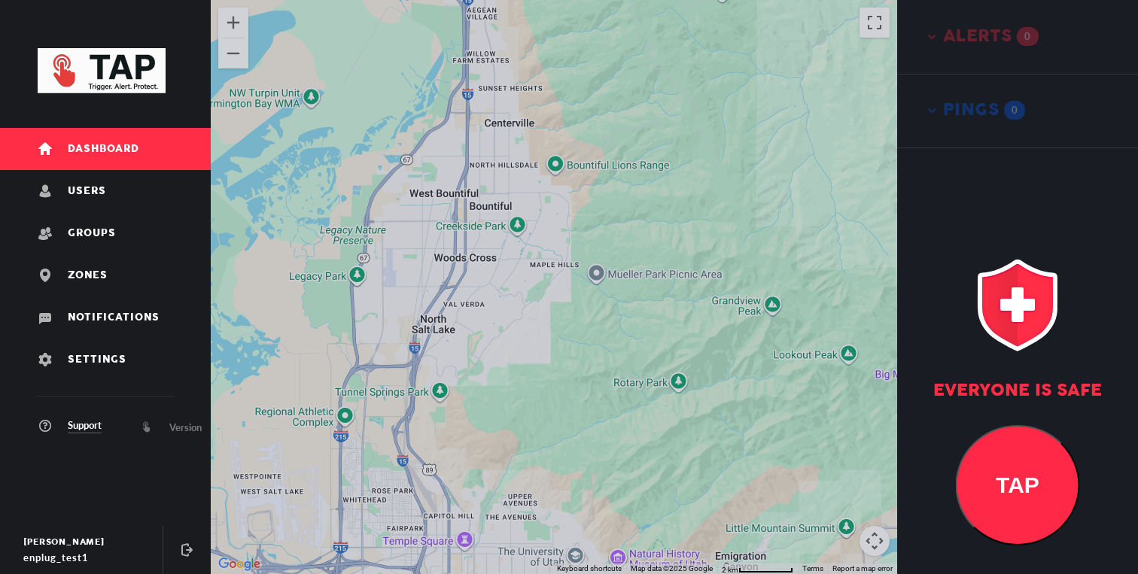
click at [678, 371] on div at bounding box center [554, 287] width 686 height 574
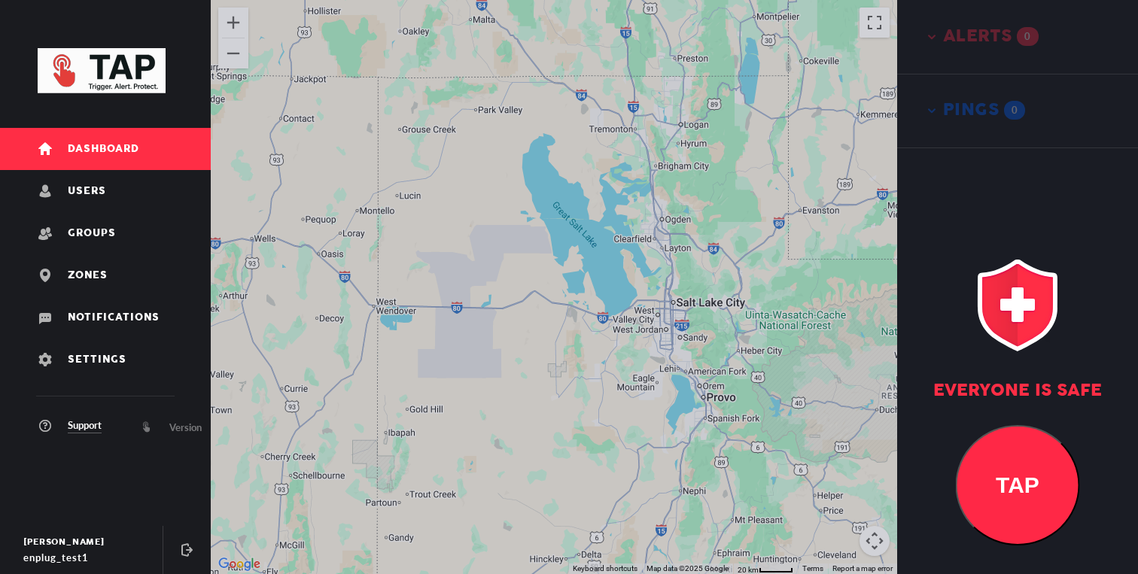
drag, startPoint x: 686, startPoint y: 328, endPoint x: 588, endPoint y: 324, distance: 98.7
click at [592, 324] on div at bounding box center [554, 287] width 686 height 574
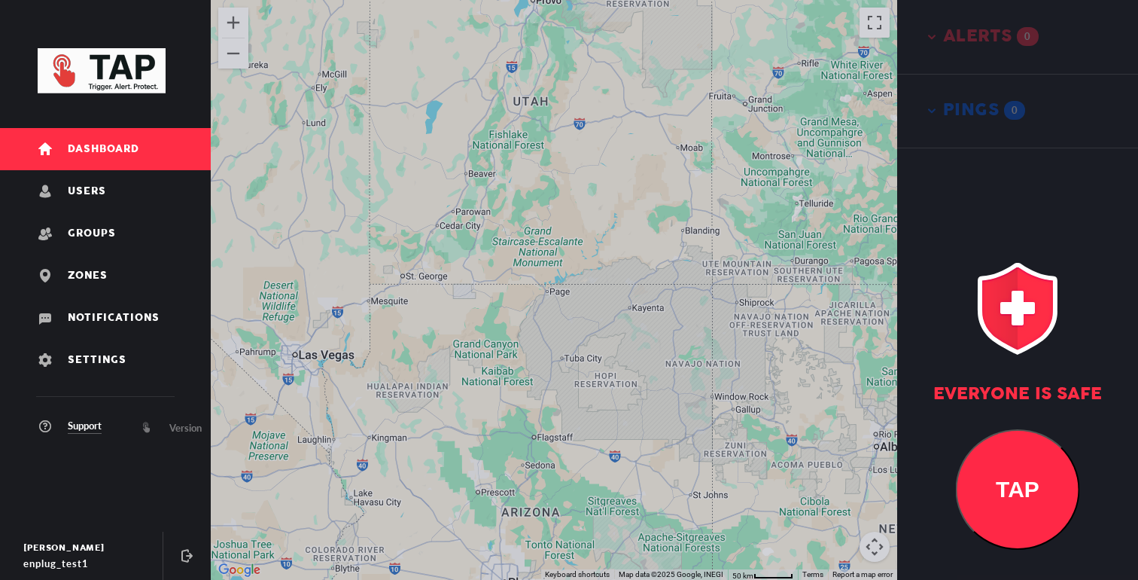
drag, startPoint x: 531, startPoint y: 264, endPoint x: 519, endPoint y: 334, distance: 71.0
click at [519, 331] on div at bounding box center [554, 290] width 686 height 580
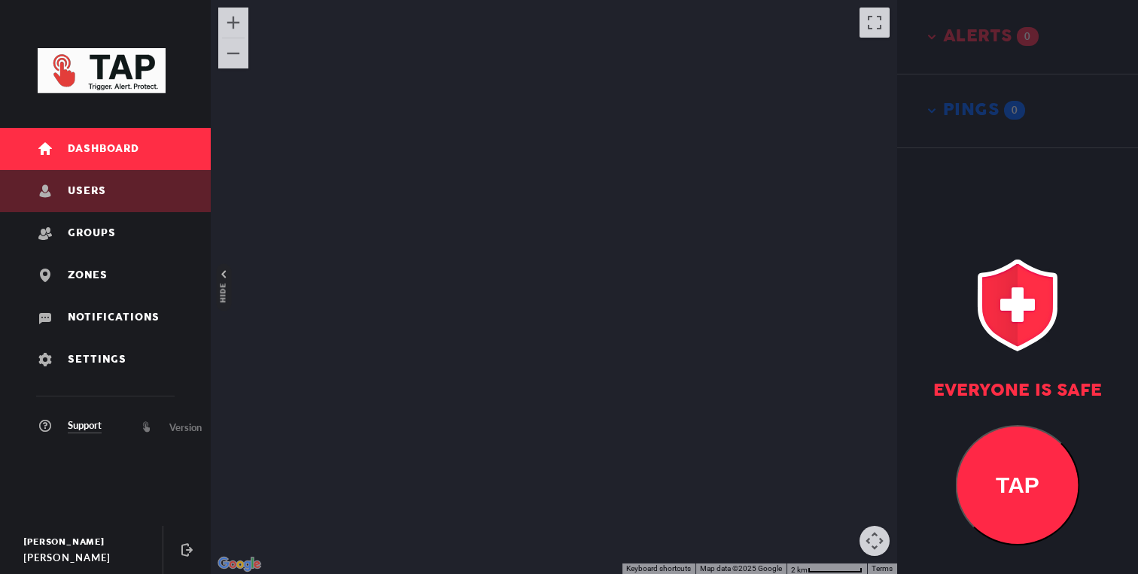
click at [184, 208] on link "Users" at bounding box center [105, 191] width 211 height 42
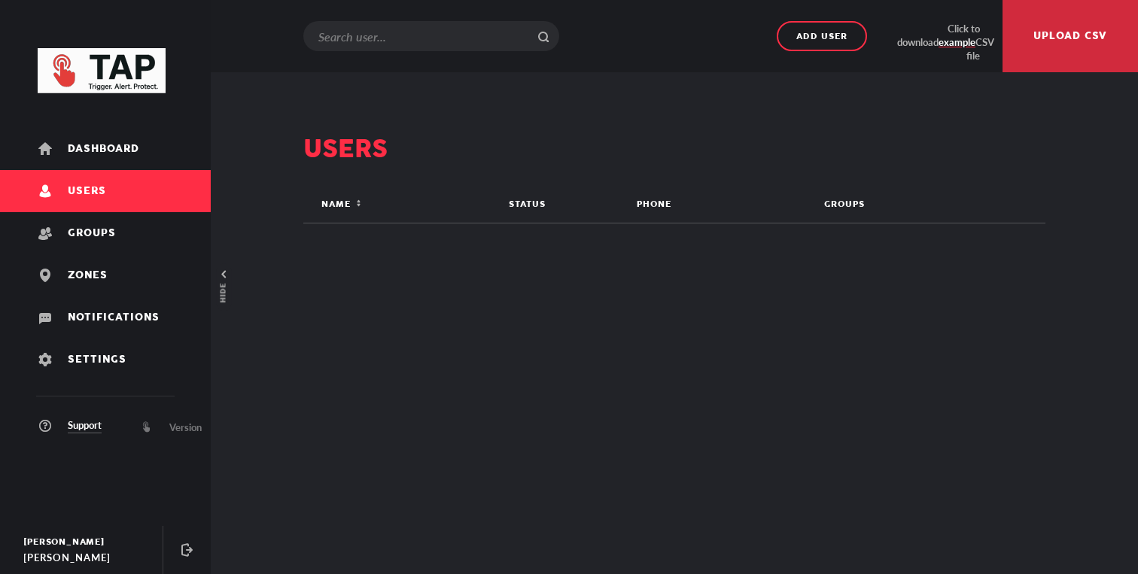
click at [173, 170] on link "Users" at bounding box center [105, 191] width 211 height 42
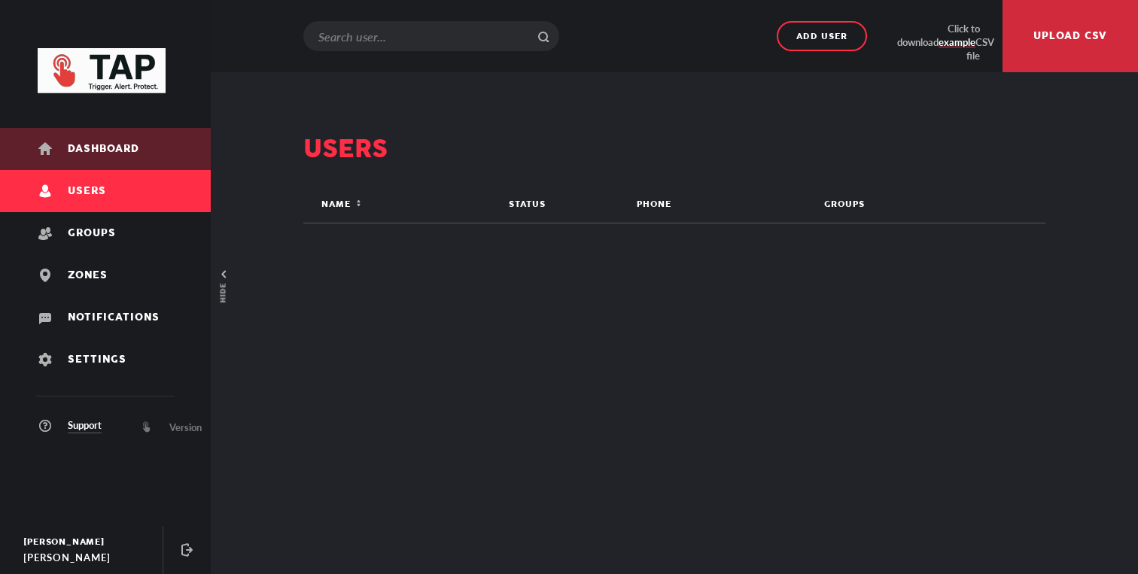
click at [173, 154] on link "Dashboard" at bounding box center [105, 149] width 211 height 42
